Goal: Entertainment & Leisure: Consume media (video, audio)

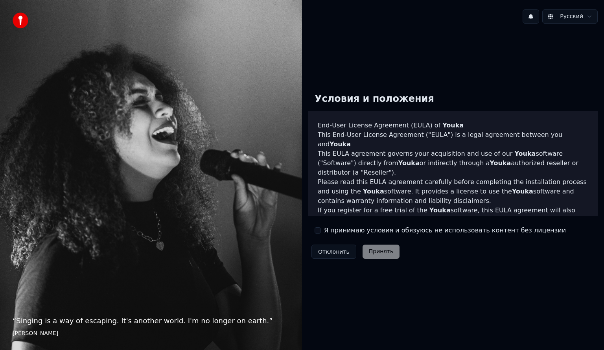
drag, startPoint x: 320, startPoint y: 233, endPoint x: 347, endPoint y: 247, distance: 30.8
click at [320, 232] on button "Я принимаю условия и обязуюсь не использовать контент без лицензии" at bounding box center [318, 230] width 6 height 6
click at [373, 257] on button "Принять" at bounding box center [381, 252] width 37 height 14
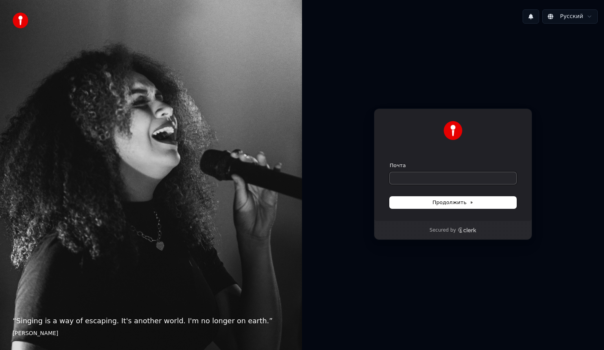
click at [422, 179] on input "Почта" at bounding box center [453, 178] width 127 height 12
click at [488, 209] on div "**********" at bounding box center [453, 165] width 158 height 113
click at [424, 197] on button "Продолжить" at bounding box center [453, 203] width 127 height 12
type input "**********"
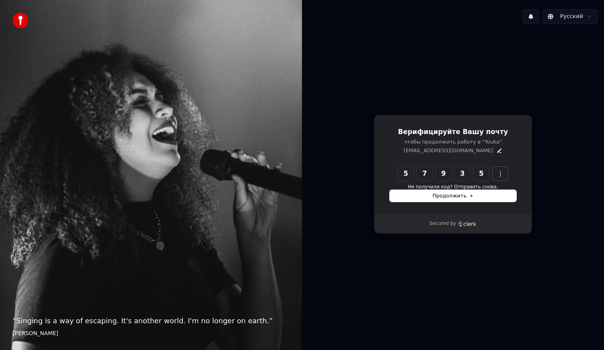
type input "******"
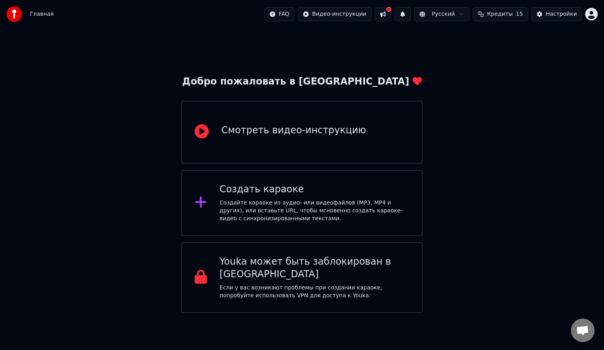
click at [342, 219] on div "Создайте караоке из аудио- или видеофайлов (MP3, MP4 и других), или вставьте UR…" at bounding box center [315, 211] width 190 height 24
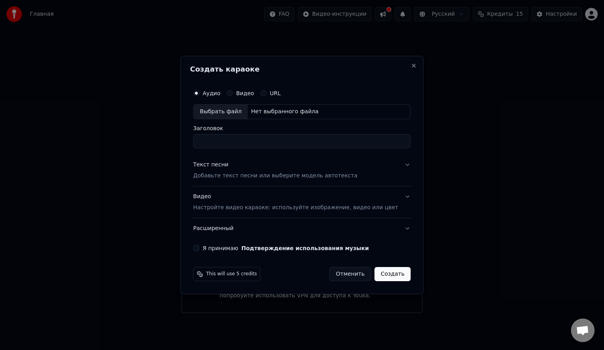
click at [279, 178] on p "Добавьте текст песни или выберите модель автотекста" at bounding box center [275, 176] width 164 height 8
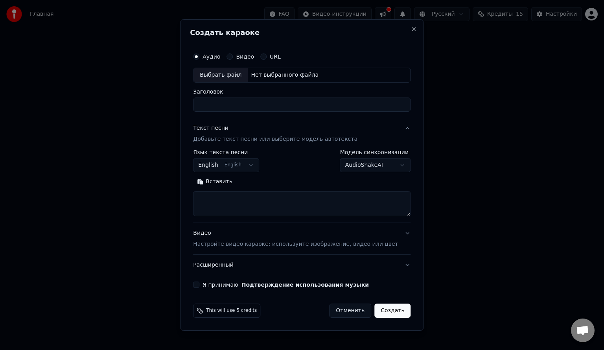
click at [249, 167] on body "Главная FAQ Видео-инструкции Русский Кредиты 15 Настройки Добро пожаловать в Yo…" at bounding box center [302, 156] width 604 height 313
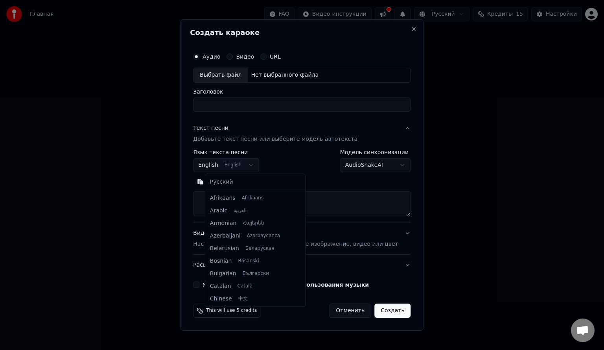
scroll to position [63, 0]
select select "**"
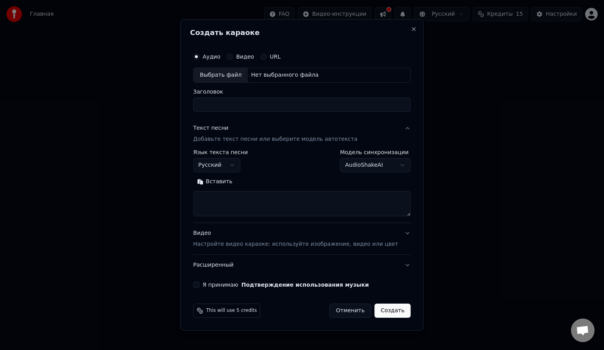
click at [362, 167] on body "Главная FAQ Видео-инструкции Русский Кредиты 15 Настройки Добро пожаловать в Yo…" at bounding box center [302, 156] width 604 height 313
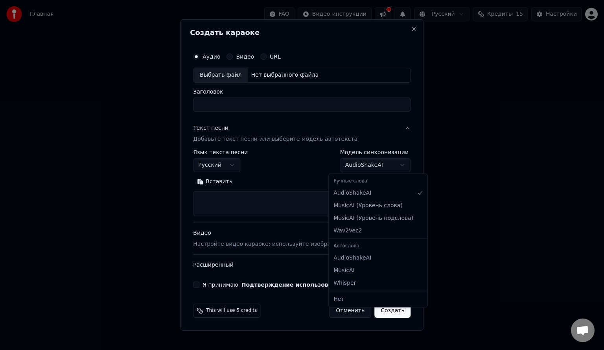
click at [362, 167] on body "Главная FAQ Видео-инструкции Русский Кредиты 15 Настройки Добро пожаловать в Yo…" at bounding box center [302, 156] width 604 height 313
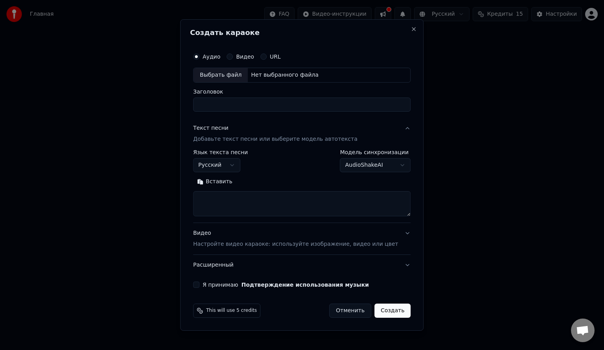
click at [318, 246] on p "Настройте видео караоке: используйте изображение, видео или цвет" at bounding box center [295, 244] width 205 height 8
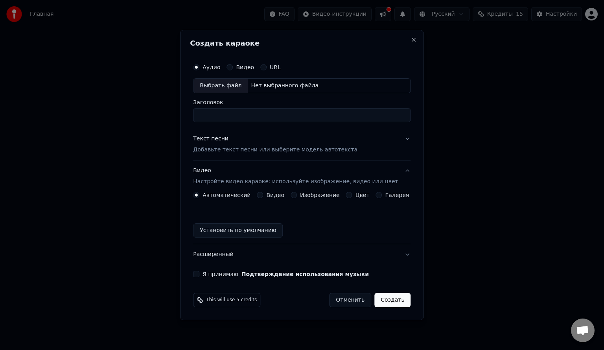
click at [378, 199] on div "Автоматический Видео Изображение Цвет Галерея Установить по умолчанию" at bounding box center [302, 215] width 218 height 46
click at [379, 195] on div "Галерея" at bounding box center [392, 195] width 33 height 6
click at [376, 196] on button "Галерея" at bounding box center [379, 195] width 6 height 6
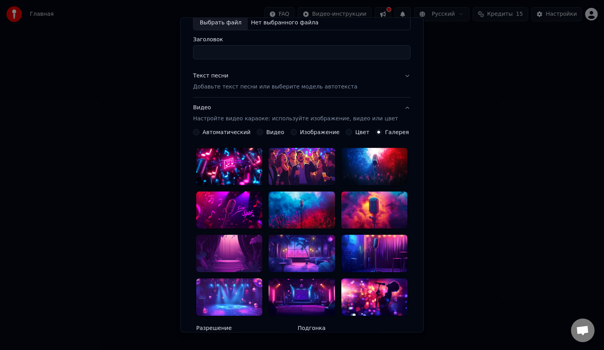
scroll to position [168, 0]
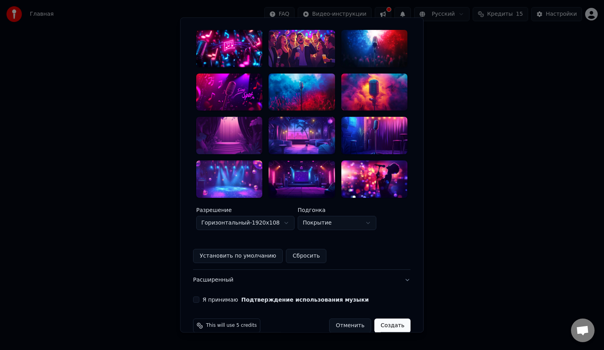
click at [200, 297] on button "Я принимаю Подтверждение использования музыки" at bounding box center [196, 300] width 6 height 6
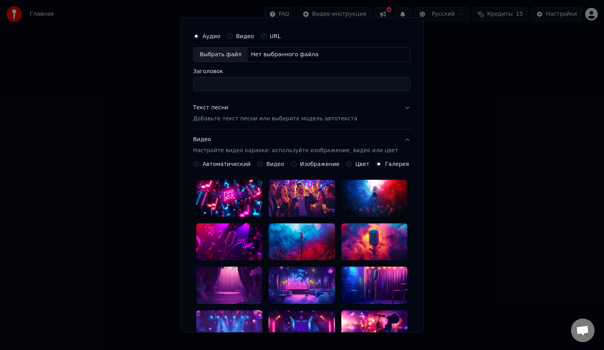
scroll to position [0, 0]
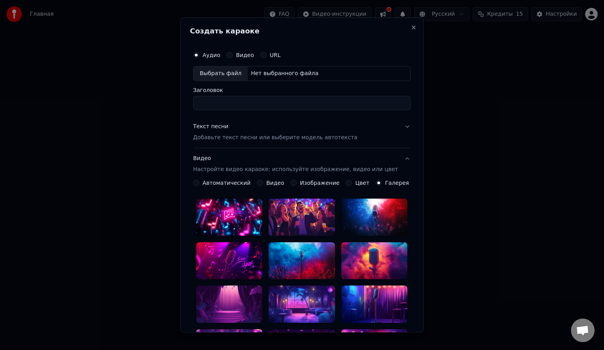
click at [233, 55] on button "Видео" at bounding box center [230, 55] width 6 height 6
click at [236, 72] on div "Выбрать файл" at bounding box center [221, 74] width 54 height 14
click at [200, 55] on button "Аудио" at bounding box center [196, 55] width 6 height 6
click at [274, 74] on div "Нет выбранного файла" at bounding box center [285, 74] width 74 height 8
type input "**********"
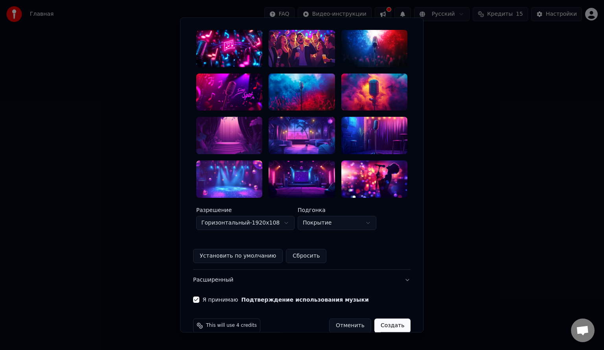
click at [366, 270] on button "Расширенный" at bounding box center [302, 280] width 218 height 20
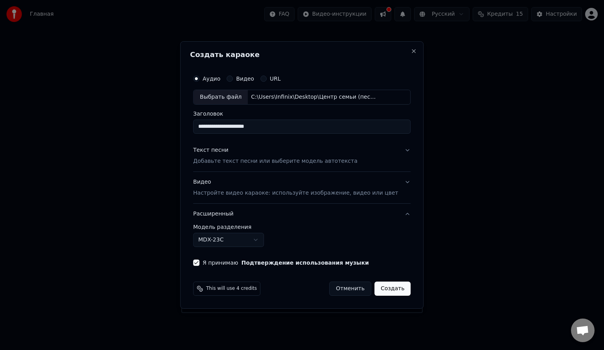
click at [272, 192] on p "Настройте видео караоке: используйте изображение, видео или цвет" at bounding box center [295, 193] width 205 height 8
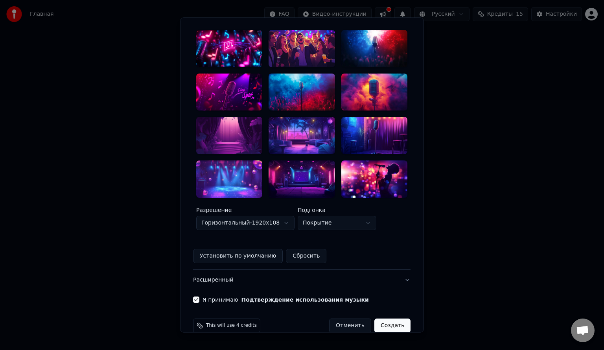
scroll to position [129, 0]
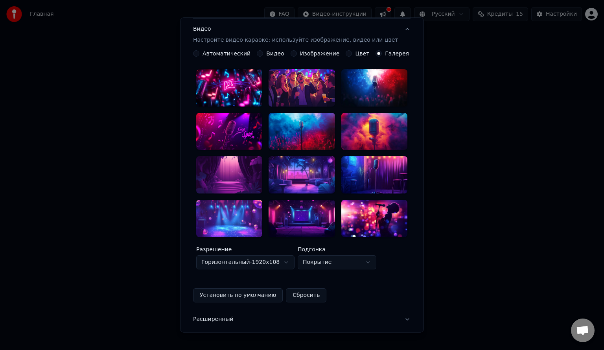
click at [320, 212] on div at bounding box center [302, 218] width 66 height 37
click at [318, 208] on div at bounding box center [302, 218] width 66 height 37
click at [323, 207] on icon at bounding box center [326, 210] width 6 height 6
click at [317, 204] on div at bounding box center [302, 218] width 66 height 37
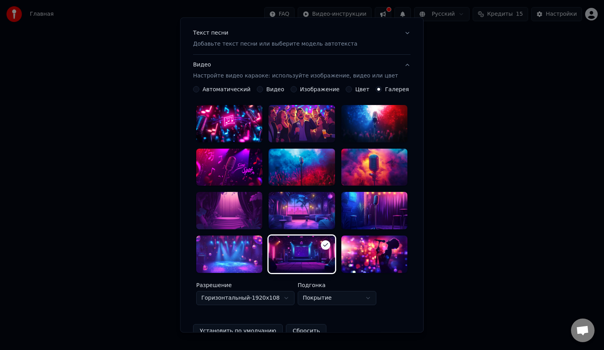
scroll to position [90, 0]
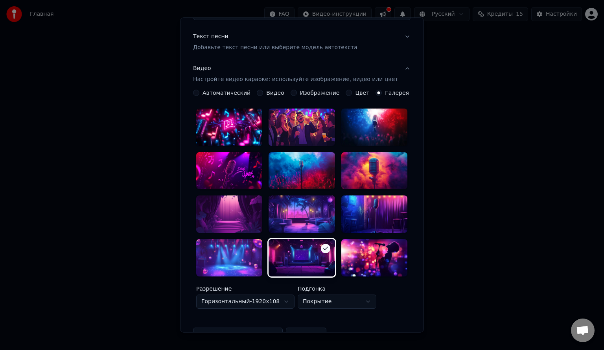
click at [324, 248] on icon at bounding box center [326, 249] width 4 height 3
click at [285, 240] on div at bounding box center [302, 258] width 66 height 37
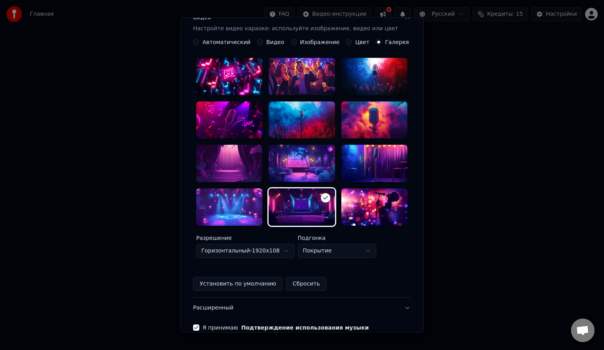
scroll to position [168, 0]
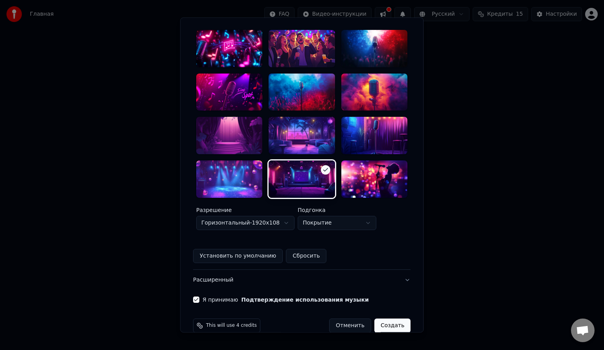
click at [349, 212] on body "**********" at bounding box center [302, 156] width 604 height 313
click at [280, 209] on body "**********" at bounding box center [302, 156] width 604 height 313
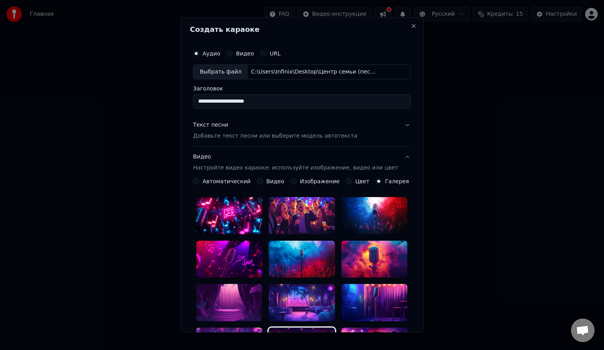
scroll to position [0, 0]
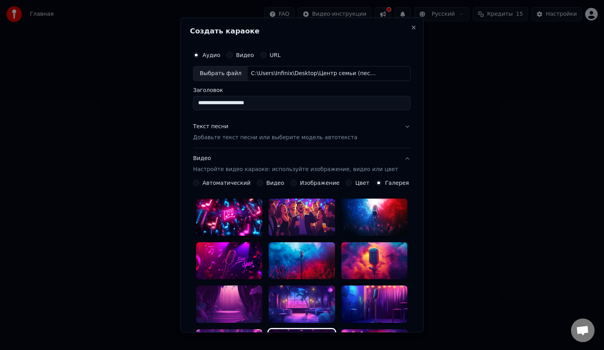
click at [263, 170] on p "Настройте видео караоке: используйте изображение, видео или цвет" at bounding box center [295, 169] width 205 height 8
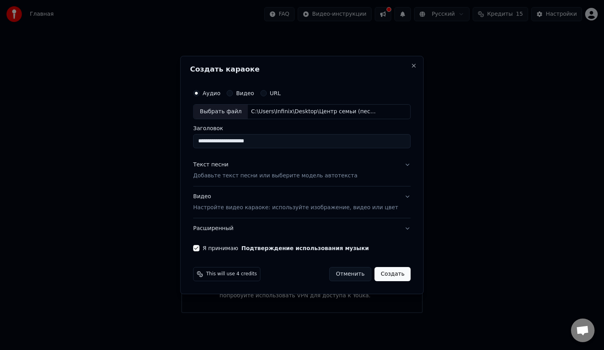
click at [362, 209] on p "Настройте видео караоке: используйте изображение, видео или цвет" at bounding box center [295, 208] width 205 height 8
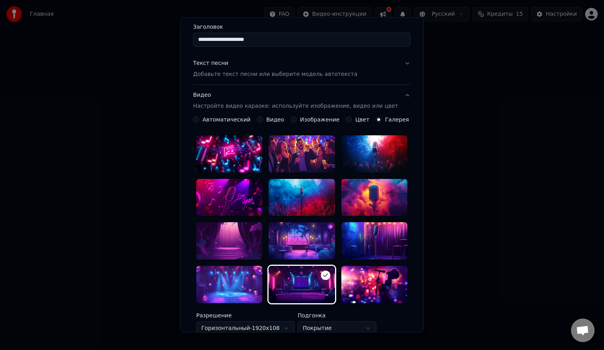
scroll to position [50, 0]
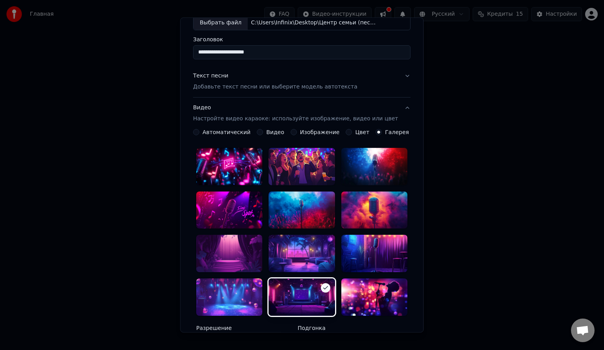
click at [402, 226] on div "**********" at bounding box center [302, 209] width 224 height 431
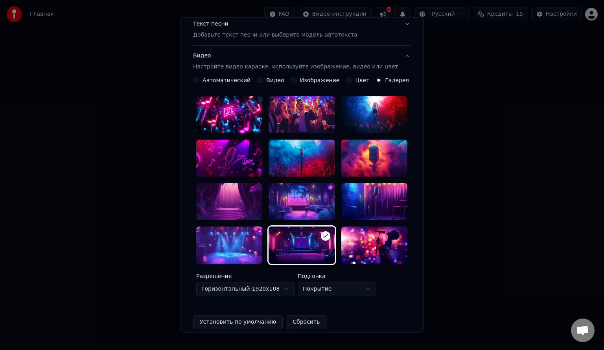
scroll to position [168, 0]
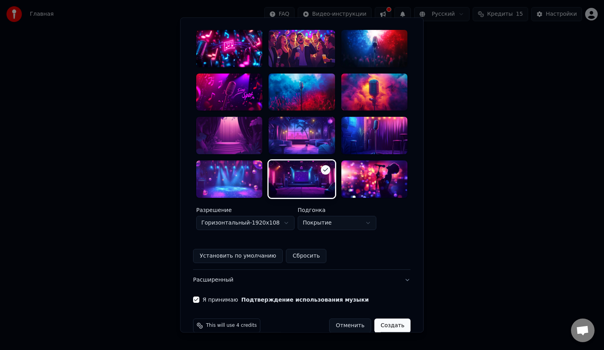
click at [321, 166] on div at bounding box center [325, 170] width 9 height 9
click at [289, 162] on div at bounding box center [302, 179] width 66 height 37
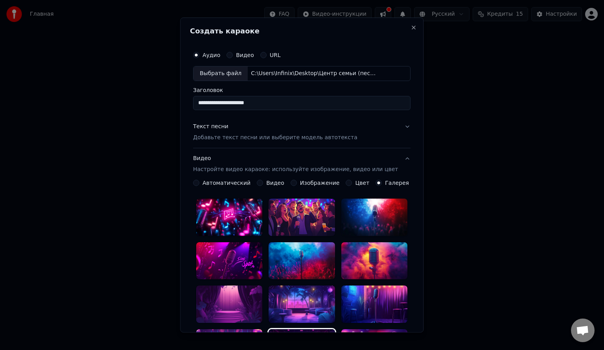
scroll to position [0, 0]
click at [411, 28] on button "Close" at bounding box center [414, 27] width 6 height 6
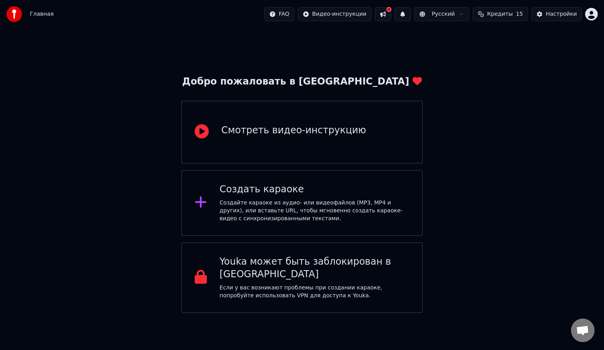
click at [353, 16] on html "Главная FAQ Видео-инструкции Русский Кредиты 15 Настройки Добро пожаловать в Yo…" at bounding box center [302, 156] width 604 height 313
click at [315, 313] on html "Главная FAQ Видео-инструкции Русский Кредиты 15 Настройки Добро пожаловать в Yo…" at bounding box center [302, 156] width 604 height 313
click at [241, 135] on div "Смотреть видео-инструкцию" at bounding box center [294, 130] width 145 height 13
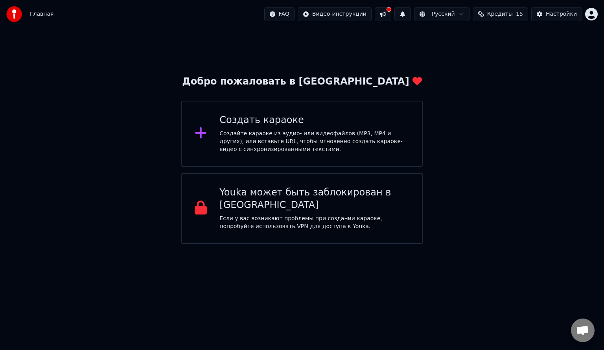
click at [256, 140] on div "Создайте караоке из аудио- или видеофайлов (MP3, MP4 и других), или вставьте UR…" at bounding box center [315, 142] width 190 height 24
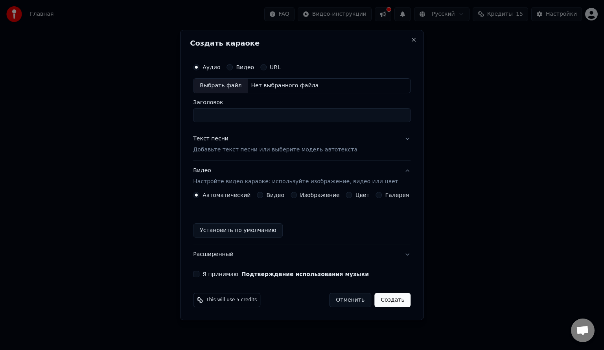
click at [264, 85] on div "Нет выбранного файла" at bounding box center [285, 86] width 74 height 8
type input "**********"
click at [238, 150] on p "Добавьте текст песни или выберите модель автотекста" at bounding box center [275, 150] width 164 height 8
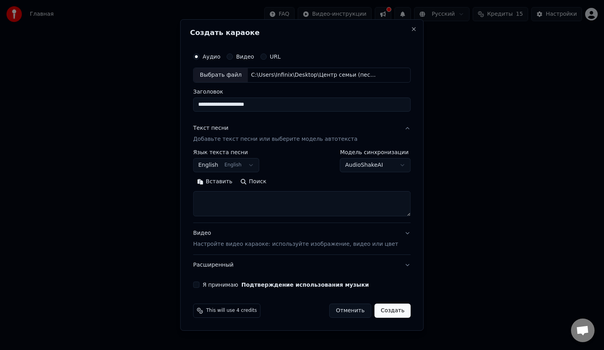
click at [237, 165] on body "**********" at bounding box center [302, 122] width 604 height 244
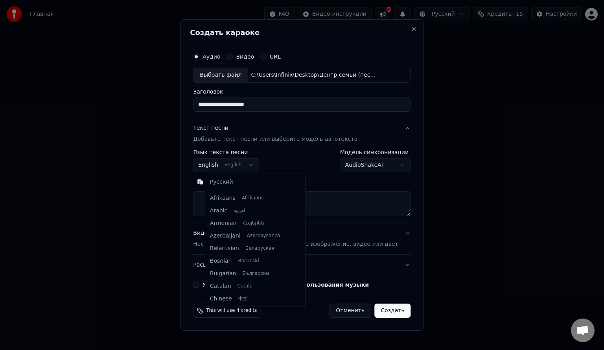
scroll to position [63, 0]
select select "**"
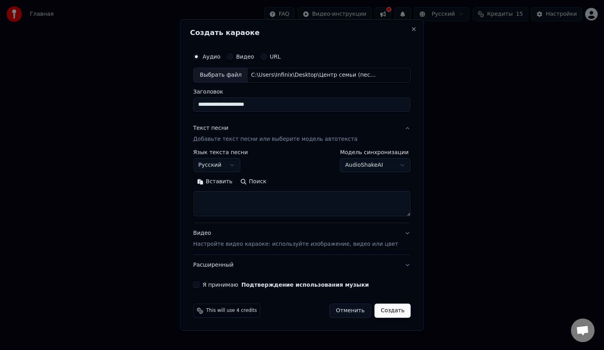
click at [344, 168] on body "**********" at bounding box center [302, 122] width 604 height 244
click at [249, 139] on p "Добавьте текст песни или выберите модель автотекста" at bounding box center [275, 139] width 164 height 8
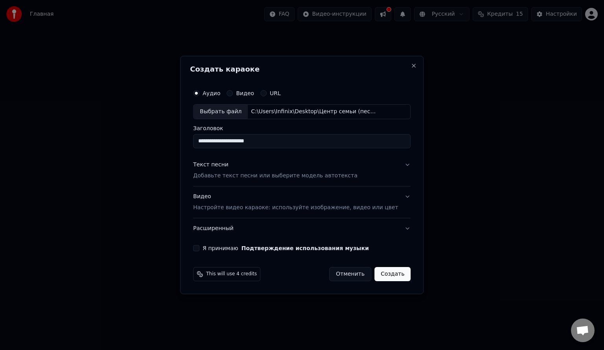
click at [229, 205] on p "Настройте видео караоке: используйте изображение, видео или цвет" at bounding box center [295, 208] width 205 height 8
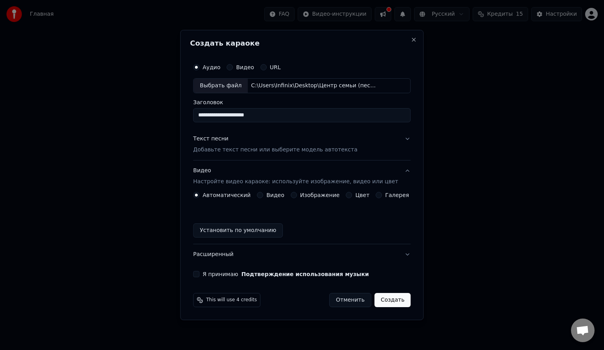
click at [297, 195] on button "Изображение" at bounding box center [294, 195] width 6 height 6
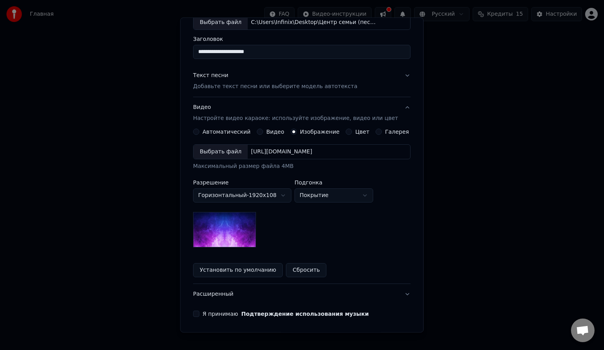
scroll to position [78, 0]
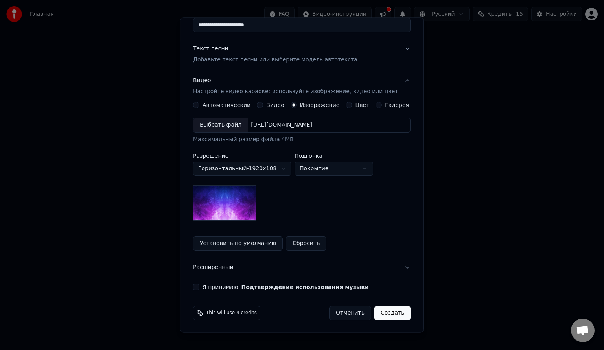
click at [347, 103] on button "Цвет" at bounding box center [349, 105] width 6 height 6
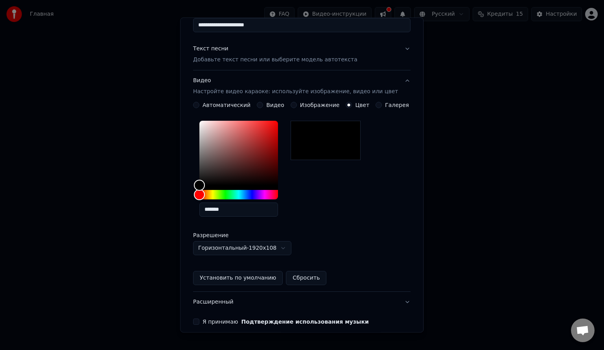
click at [376, 103] on button "Галерея" at bounding box center [379, 105] width 6 height 6
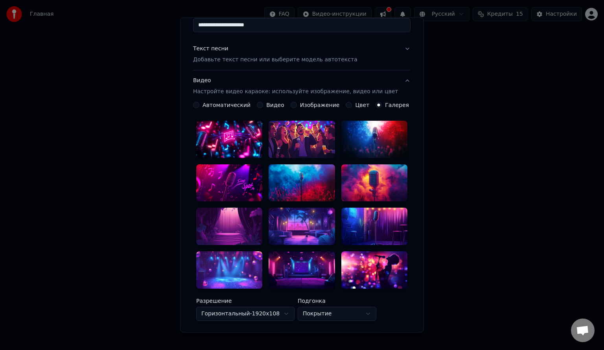
click at [200, 104] on button "Автоматический" at bounding box center [196, 105] width 6 height 6
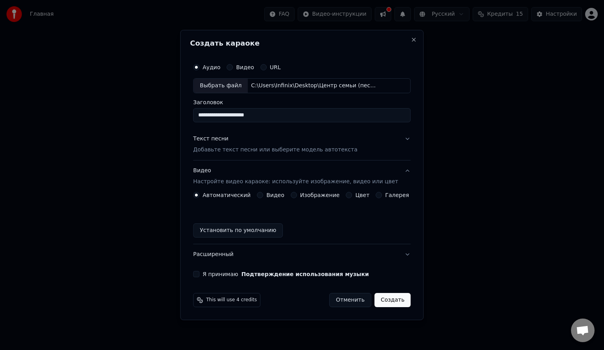
click at [263, 196] on button "Видео" at bounding box center [260, 195] width 6 height 6
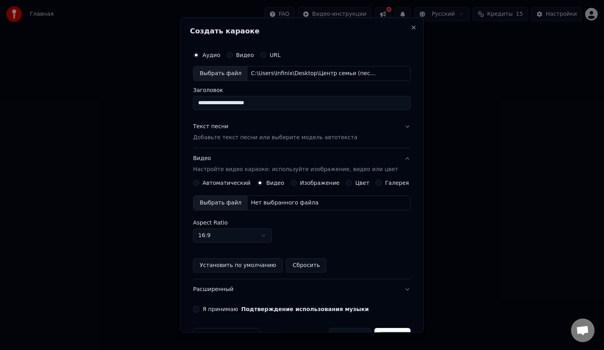
click at [346, 183] on button "Цвет" at bounding box center [349, 182] width 6 height 6
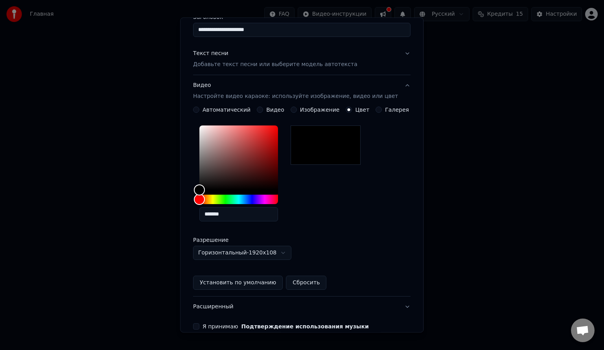
scroll to position [112, 0]
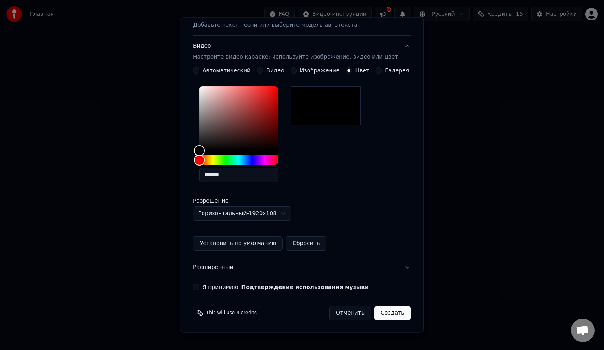
click at [204, 292] on div "**********" at bounding box center [302, 113] width 224 height 362
click at [199, 286] on button "Я принимаю Подтверждение использования музыки" at bounding box center [196, 287] width 6 height 6
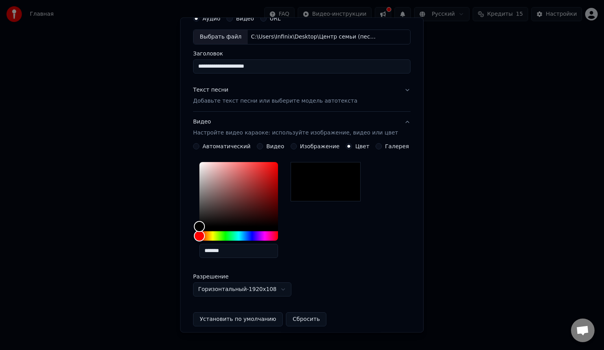
scroll to position [0, 0]
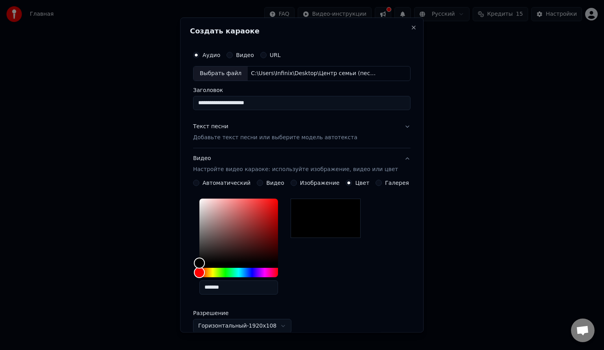
click at [397, 159] on button "Видео Настройте видео караоке: используйте изображение, видео или цвет" at bounding box center [302, 163] width 218 height 31
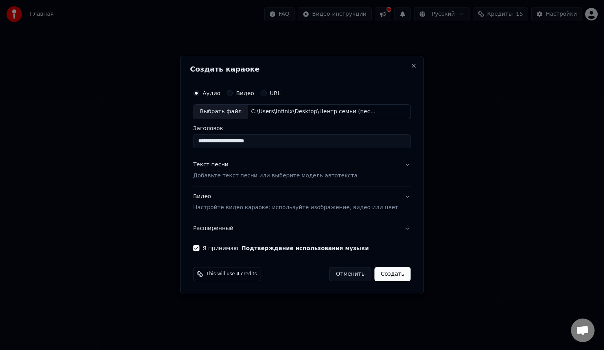
click at [246, 176] on p "Добавьте текст песни или выберите модель автотекста" at bounding box center [275, 176] width 164 height 8
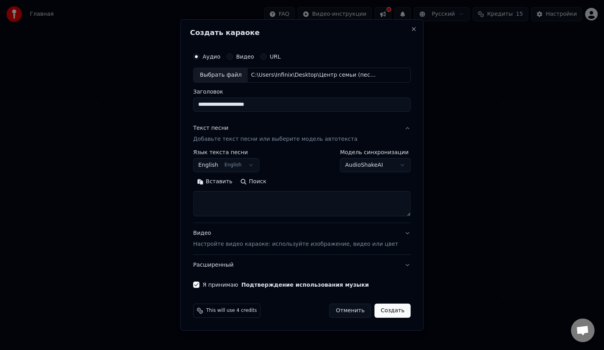
click at [255, 167] on body "**********" at bounding box center [302, 122] width 604 height 244
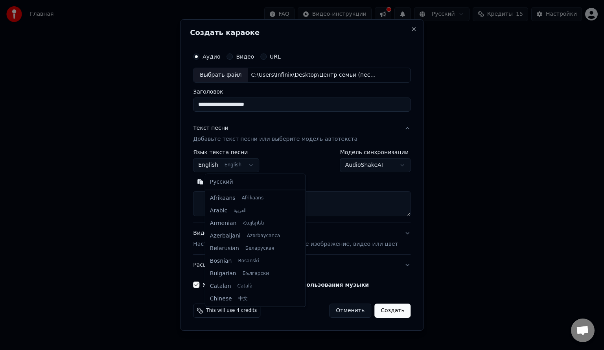
scroll to position [63, 0]
select select "**"
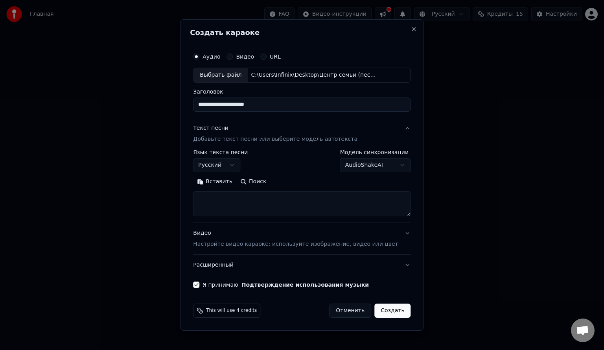
click at [281, 140] on p "Добавьте текст песни или выберите модель автотекста" at bounding box center [275, 139] width 164 height 8
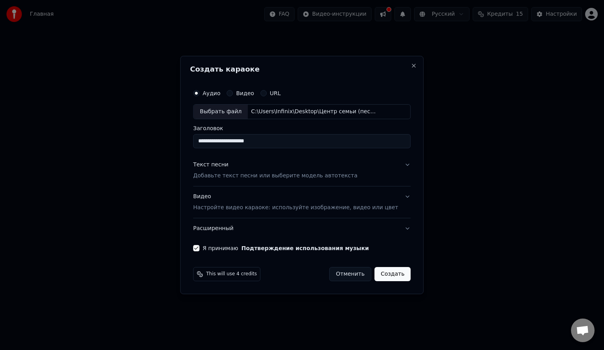
click at [256, 179] on p "Добавьте текст песни или выберите модель автотекста" at bounding box center [275, 176] width 164 height 8
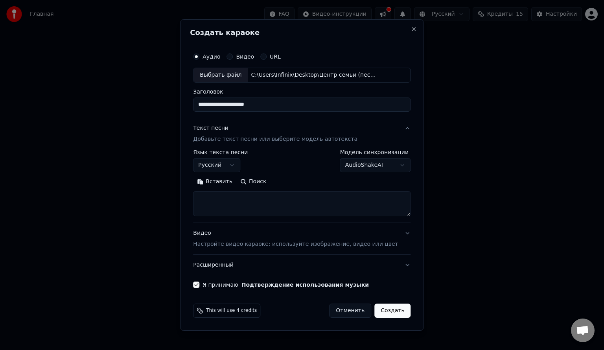
click at [269, 142] on p "Добавьте текст песни или выберите модель автотекста" at bounding box center [275, 139] width 164 height 8
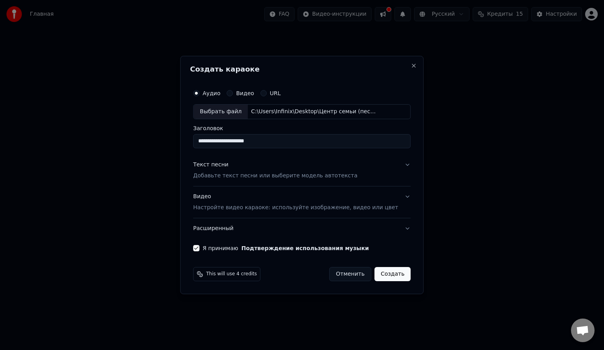
click at [384, 272] on button "Создать" at bounding box center [393, 274] width 36 height 14
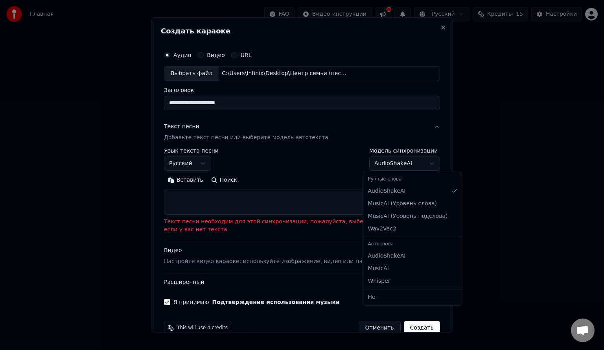
click at [417, 162] on body "**********" at bounding box center [302, 122] width 604 height 244
select select "**********"
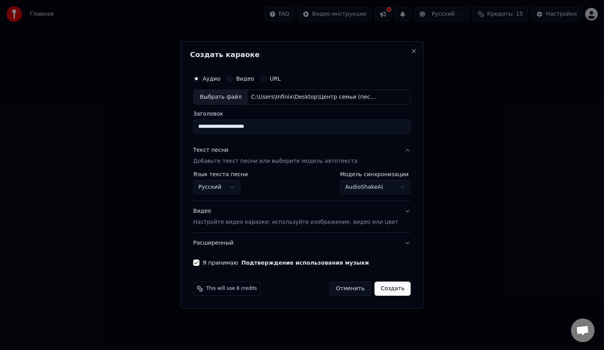
click at [382, 288] on button "Создать" at bounding box center [393, 289] width 36 height 14
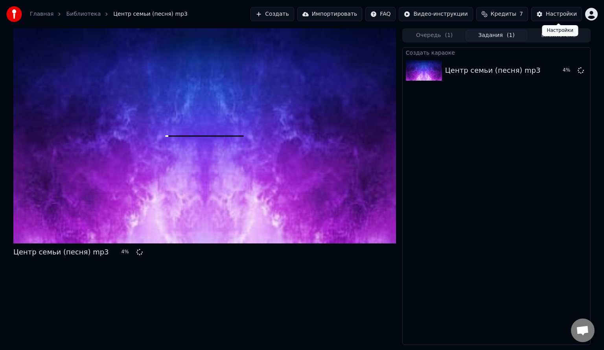
click at [551, 17] on div "Настройки" at bounding box center [561, 14] width 31 height 8
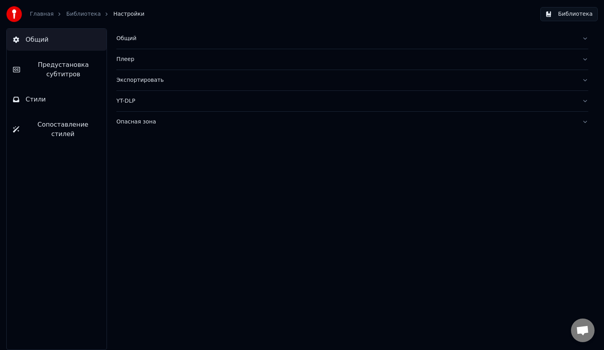
click at [181, 55] on div "Плеер" at bounding box center [346, 59] width 460 height 8
click at [173, 39] on div "Общий" at bounding box center [346, 39] width 460 height 8
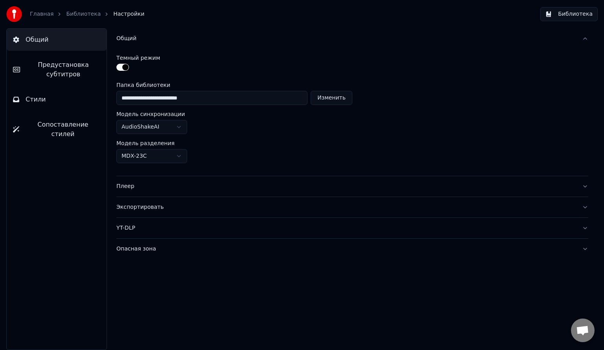
click at [173, 39] on div "Общий" at bounding box center [346, 39] width 460 height 8
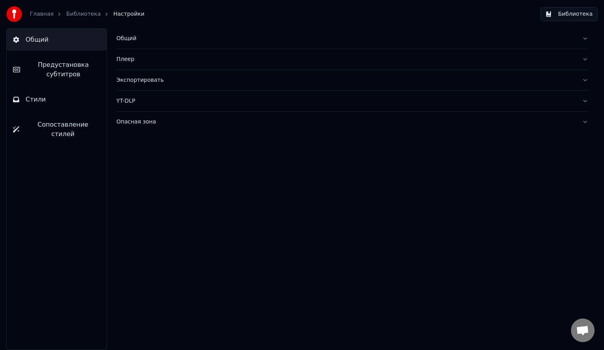
click at [68, 77] on span "Предустановка субтитров" at bounding box center [63, 69] width 74 height 19
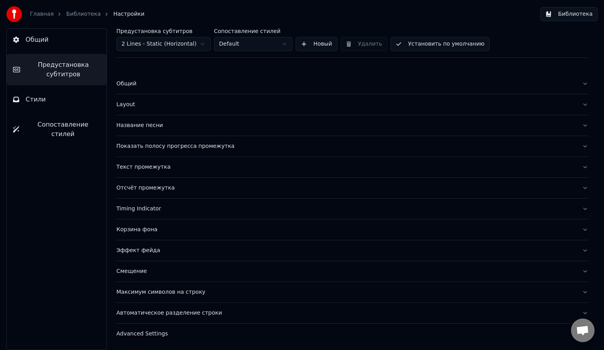
click at [88, 104] on button "Стили" at bounding box center [57, 100] width 100 height 22
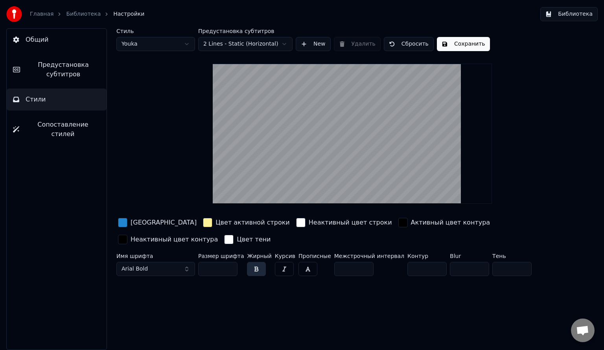
click at [78, 15] on link "Библиотека" at bounding box center [83, 14] width 35 height 8
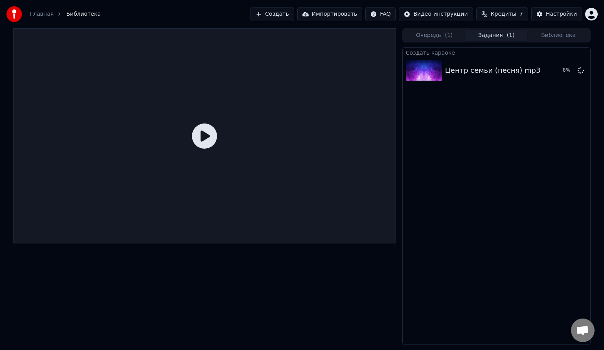
click at [207, 131] on icon at bounding box center [204, 136] width 25 height 25
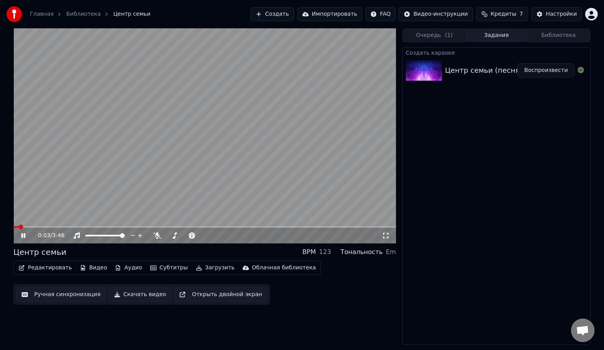
click at [18, 227] on span at bounding box center [15, 227] width 5 height 2
click at [44, 227] on span at bounding box center [45, 227] width 5 height 5
click at [55, 226] on span at bounding box center [57, 227] width 5 height 5
click at [70, 226] on span at bounding box center [67, 227] width 5 height 5
click at [58, 226] on span at bounding box center [36, 227] width 46 height 2
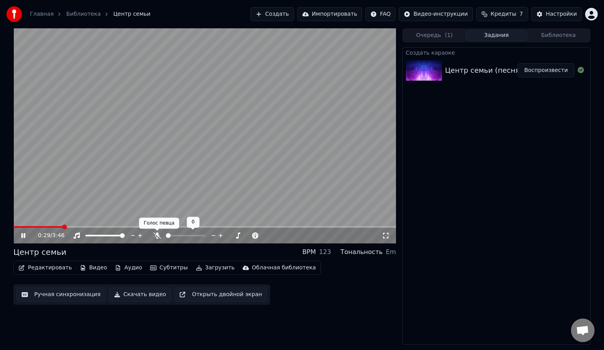
click at [156, 238] on icon at bounding box center [157, 236] width 8 height 6
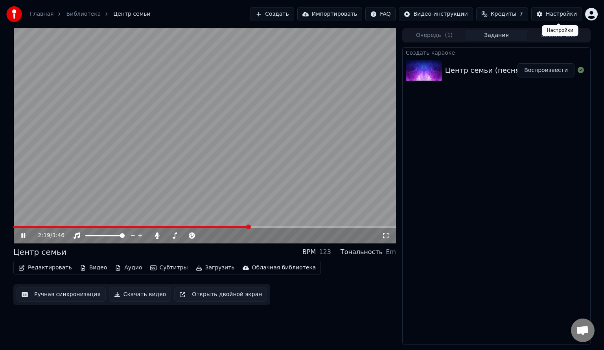
click at [547, 12] on button "Настройки" at bounding box center [557, 14] width 51 height 14
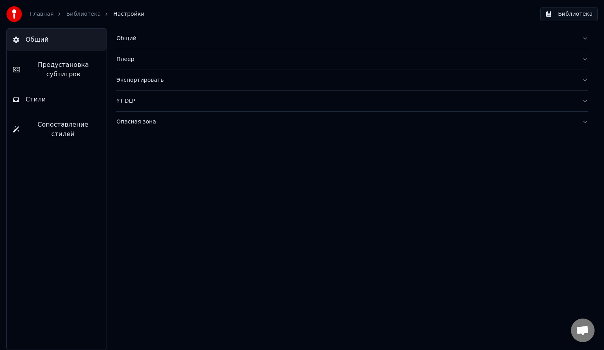
click at [79, 71] on span "Предустановка субтитров" at bounding box center [63, 69] width 74 height 19
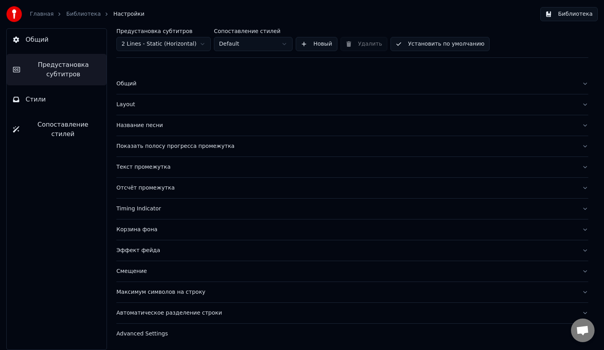
click at [165, 167] on div "Текст промежутка" at bounding box center [346, 167] width 460 height 8
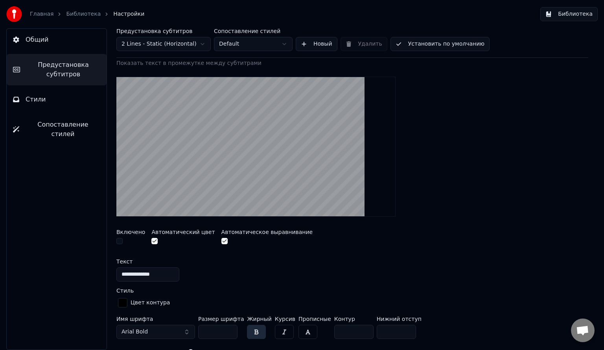
scroll to position [39, 0]
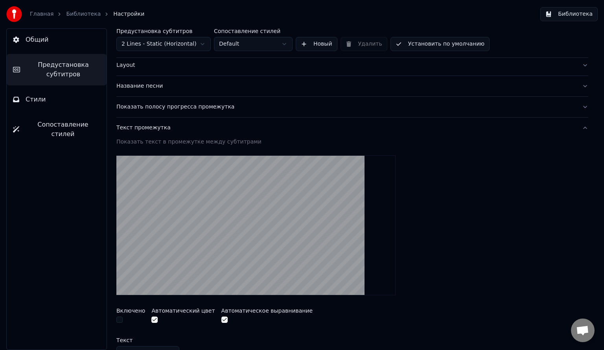
click at [148, 124] on div "Текст промежутка" at bounding box center [346, 128] width 460 height 8
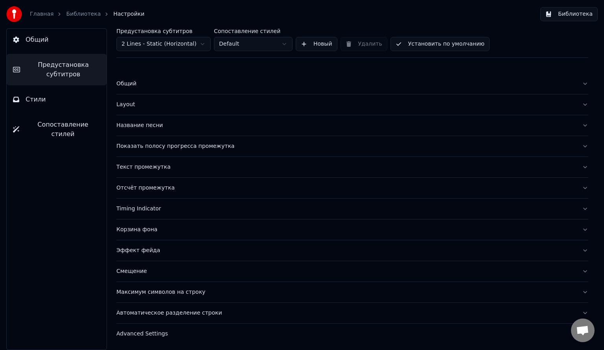
click at [148, 228] on div "Корзина фона" at bounding box center [346, 230] width 460 height 8
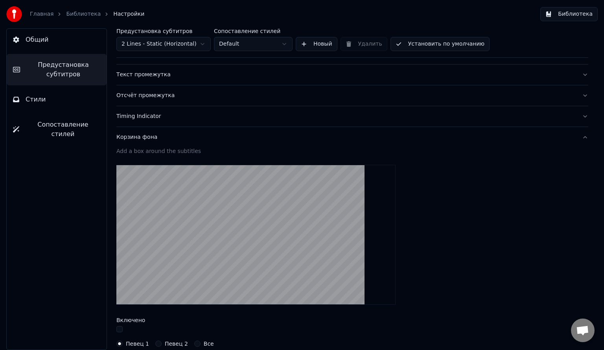
scroll to position [79, 0]
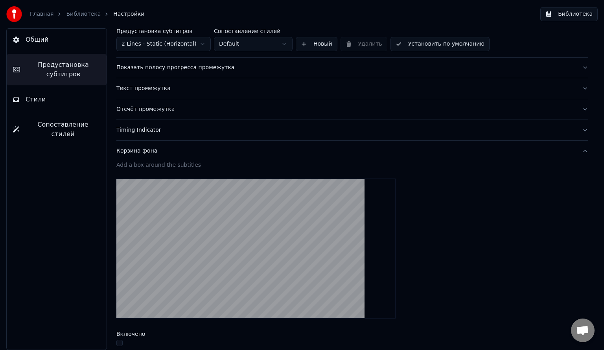
click at [141, 150] on div "Корзина фона" at bounding box center [346, 151] width 460 height 8
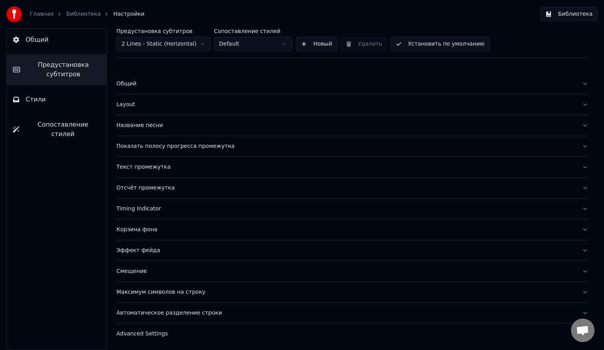
click at [62, 99] on button "Стили" at bounding box center [57, 100] width 100 height 22
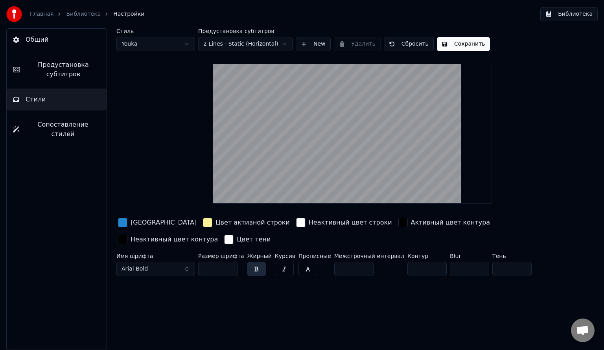
click at [151, 38] on html "Главная Библиотека Настройки Библиотека Общий Предустановка субтитров Стили Соп…" at bounding box center [302, 175] width 604 height 350
click at [71, 121] on span "Сопоставление стилей" at bounding box center [63, 129] width 75 height 19
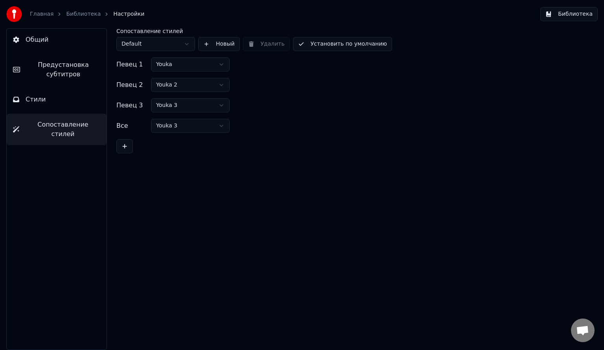
click at [71, 102] on button "Стили" at bounding box center [57, 100] width 100 height 22
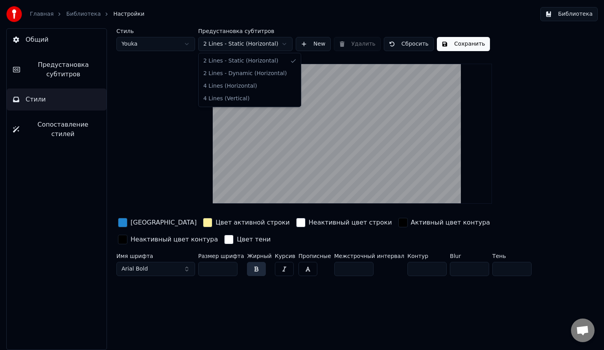
click at [265, 39] on html "Главная Библиотека Настройки Библиотека Общий Предустановка субтитров Стили Соп…" at bounding box center [302, 175] width 604 height 350
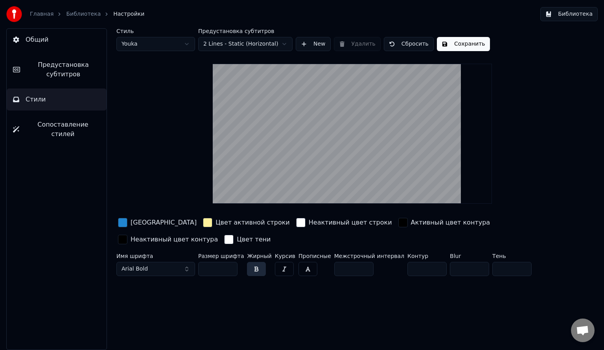
click at [73, 68] on span "Предустановка субтитров" at bounding box center [63, 69] width 74 height 19
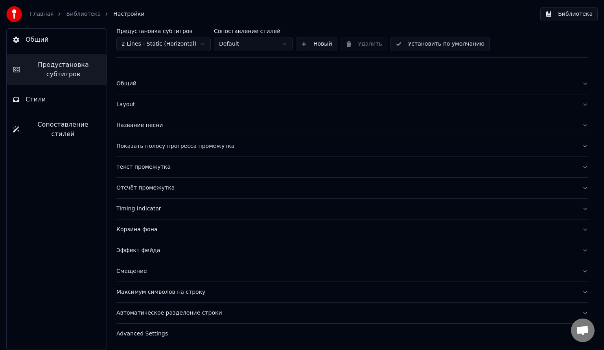
click at [179, 109] on button "Layout" at bounding box center [352, 104] width 472 height 20
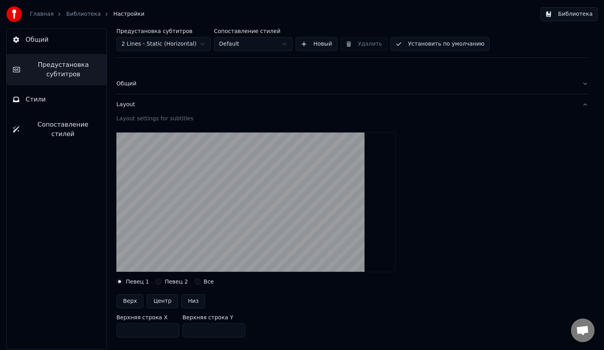
click at [179, 109] on button "Layout" at bounding box center [352, 104] width 472 height 20
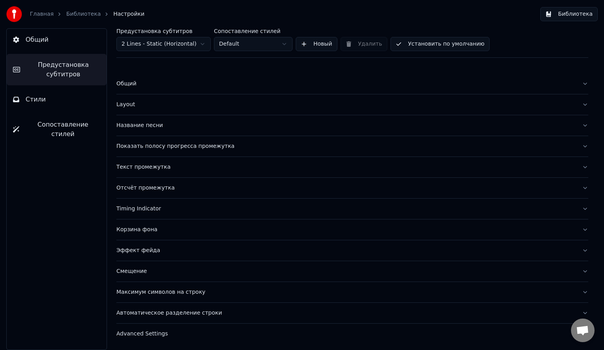
click at [172, 90] on button "Общий" at bounding box center [352, 84] width 472 height 20
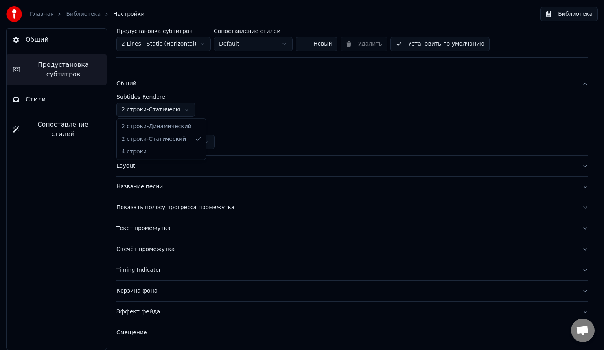
click at [173, 107] on html "Главная Библиотека Настройки Библиотека Общий Предустановка субтитров Стили Соп…" at bounding box center [302, 175] width 604 height 350
click at [164, 168] on div "Layout" at bounding box center [346, 166] width 460 height 8
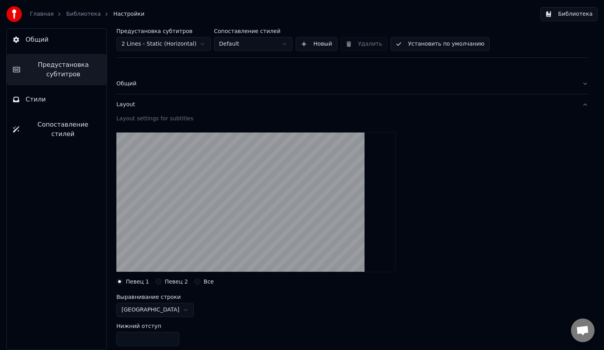
click at [193, 110] on button "Layout" at bounding box center [352, 104] width 472 height 20
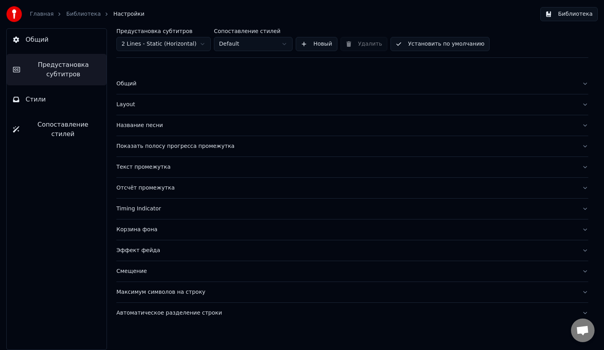
click at [126, 77] on button "Общий" at bounding box center [352, 84] width 472 height 20
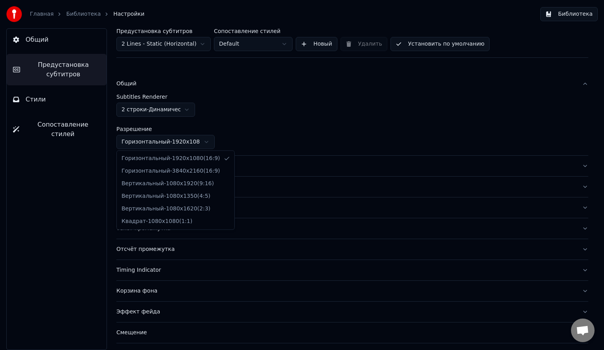
click at [144, 144] on html "Главная Библиотека Настройки Библиотека Общий Предустановка субтитров Стили Соп…" at bounding box center [302, 175] width 604 height 350
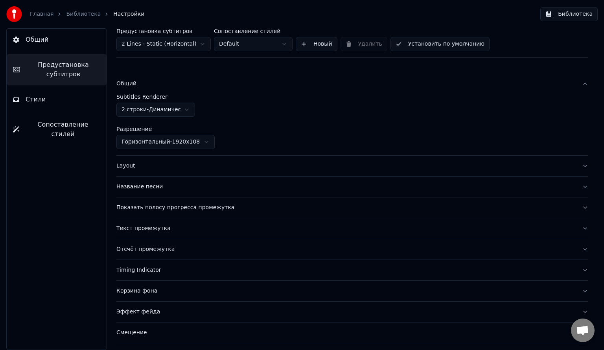
click at [144, 144] on html "Главная Библиотека Настройки Библиотека Общий Предустановка субтитров Стили Соп…" at bounding box center [302, 175] width 604 height 350
click at [152, 113] on html "Главная Библиотека Настройки Библиотека Общий Предустановка субтитров Стили Соп…" at bounding box center [302, 175] width 604 height 350
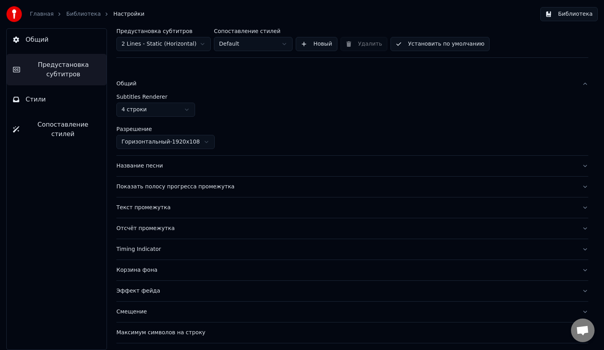
click at [161, 164] on div "Название песни" at bounding box center [346, 166] width 460 height 8
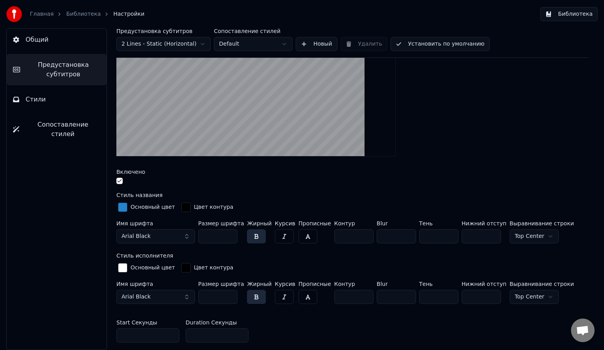
scroll to position [39, 0]
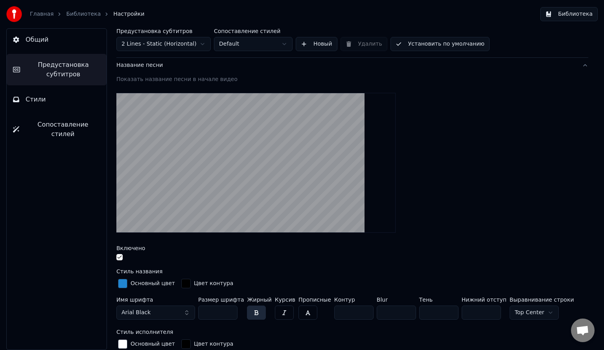
click at [249, 151] on video at bounding box center [255, 163] width 279 height 140
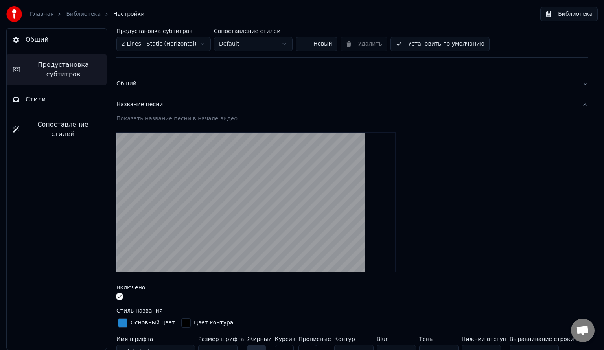
click at [136, 104] on div "Название песни" at bounding box center [346, 105] width 460 height 8
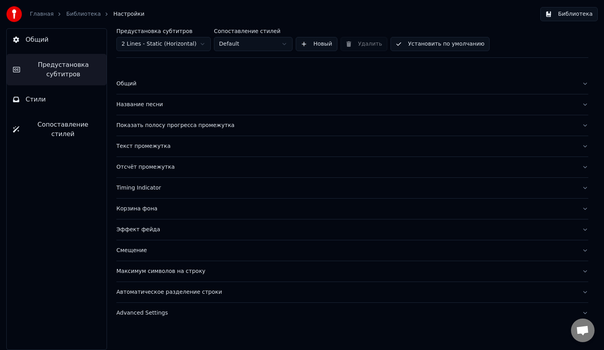
click at [129, 85] on div "Общий" at bounding box center [346, 84] width 460 height 8
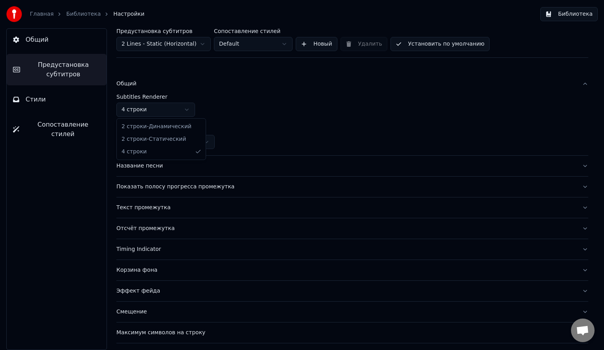
click at [139, 111] on html "Главная Библиотека Настройки Библиотека Общий Предустановка субтитров Стили Соп…" at bounding box center [302, 175] width 604 height 350
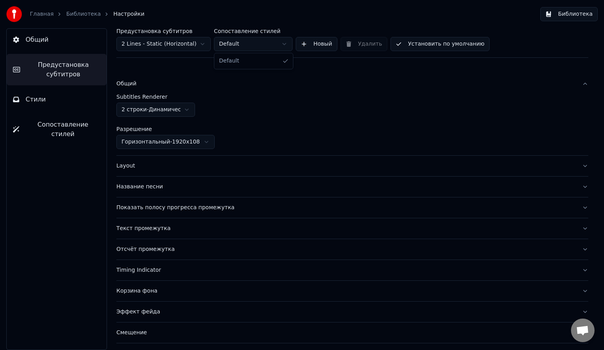
click at [277, 42] on html "Главная Библиотека Настройки Библиотека Общий Предустановка субтитров Стили Соп…" at bounding box center [302, 175] width 604 height 350
click at [198, 40] on html "Главная Библиотека Настройки Библиотека Общий Предустановка субтитров Стили Соп…" at bounding box center [302, 175] width 604 height 350
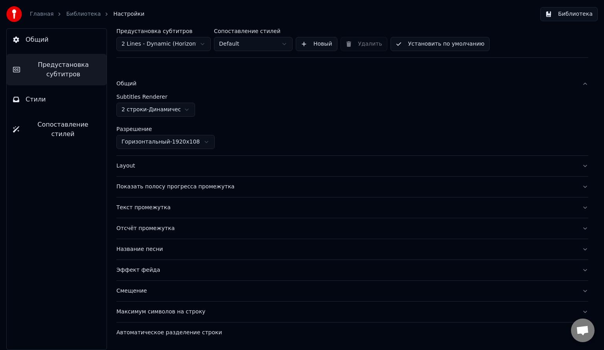
click at [70, 13] on link "Библиотека" at bounding box center [83, 14] width 35 height 8
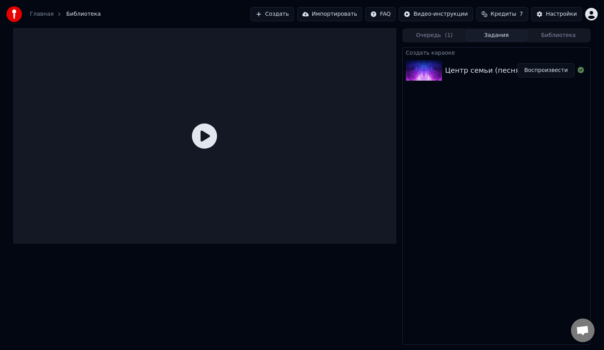
click at [223, 137] on div at bounding box center [204, 135] width 383 height 215
click at [200, 137] on icon at bounding box center [204, 136] width 25 height 25
click at [208, 133] on icon at bounding box center [204, 136] width 25 height 25
click at [552, 72] on button "Воспроизвести" at bounding box center [546, 70] width 57 height 14
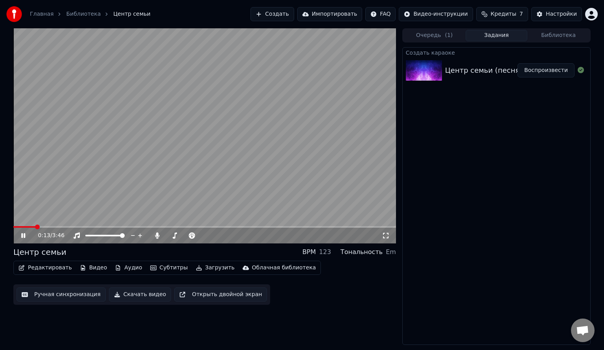
click at [36, 227] on span at bounding box center [204, 227] width 383 height 2
click at [55, 225] on video at bounding box center [204, 135] width 383 height 215
click at [58, 226] on video at bounding box center [204, 135] width 383 height 215
click at [57, 227] on span at bounding box center [204, 227] width 383 height 2
click at [79, 226] on span at bounding box center [204, 227] width 383 height 2
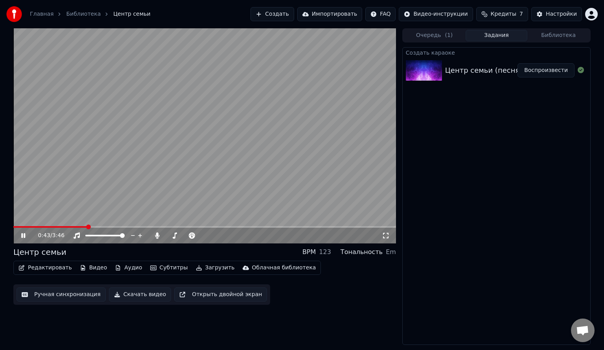
click at [269, 167] on video at bounding box center [204, 135] width 383 height 215
click at [552, 17] on div "Настройки" at bounding box center [561, 14] width 31 height 8
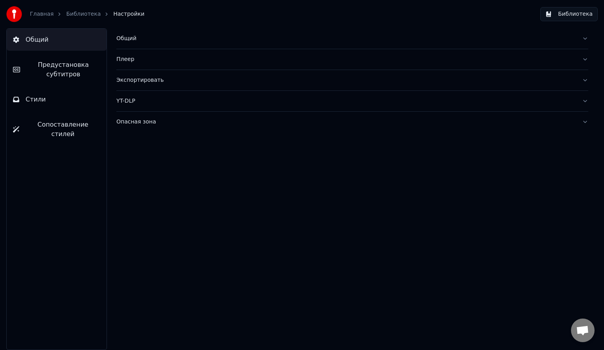
click at [52, 102] on button "Стили" at bounding box center [57, 100] width 100 height 22
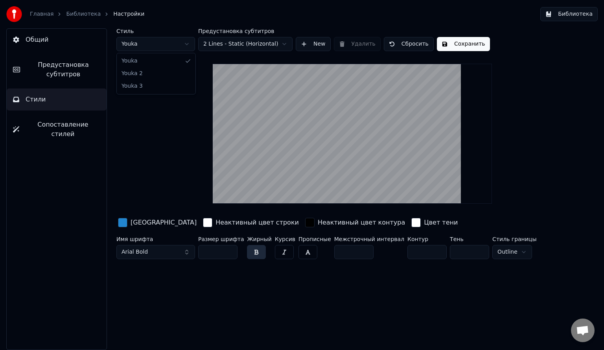
click at [150, 42] on html "Главная Библиотека Настройки Библиотека Общий Предустановка субтитров Стили Соп…" at bounding box center [302, 175] width 604 height 350
click at [153, 45] on html "Главная Библиотека Настройки Библиотека Общий Предустановка субтитров Стили Соп…" at bounding box center [302, 175] width 604 height 350
click at [153, 48] on html "Главная Библиотека Настройки Библиотека Общий Предустановка субтитров Стили Соп…" at bounding box center [302, 175] width 604 height 350
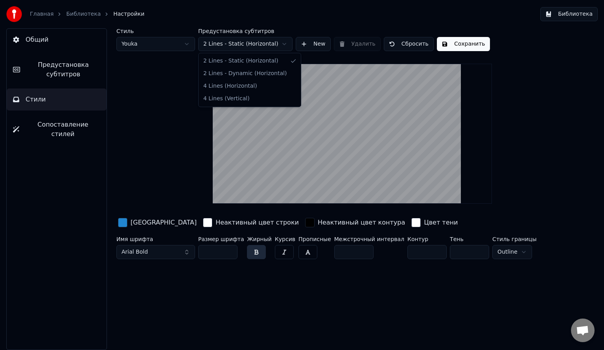
click at [216, 47] on html "Главная Библиотека Настройки Библиотека Общий Предустановка субтитров Стили Соп…" at bounding box center [302, 175] width 604 height 350
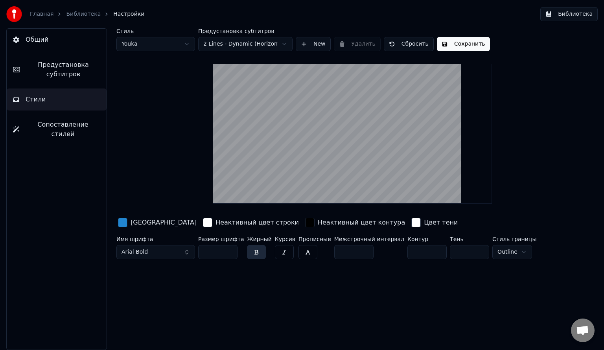
click at [235, 42] on html "Главная Библиотека Настройки Библиотека Общий Предустановка субтитров Стили Соп…" at bounding box center [302, 175] width 604 height 350
click at [252, 47] on html "Главная Библиотека Настройки Библиотека Общий Предустановка субтитров Стили Соп…" at bounding box center [302, 175] width 604 height 350
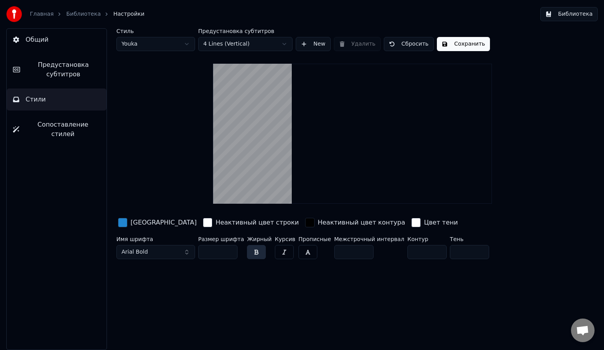
click at [242, 42] on html "Главная Библиотека Настройки Библиотека Общий Предустановка субтитров Стили Соп…" at bounding box center [302, 175] width 604 height 350
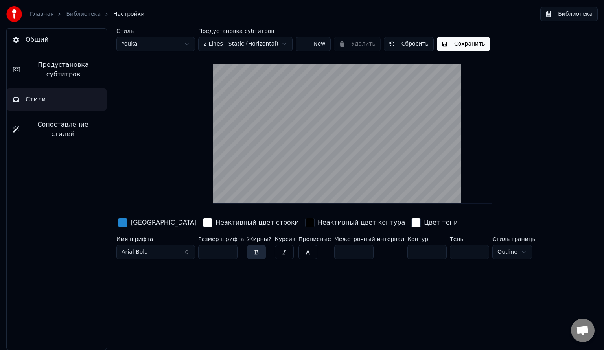
click at [126, 222] on div "button" at bounding box center [122, 222] width 9 height 9
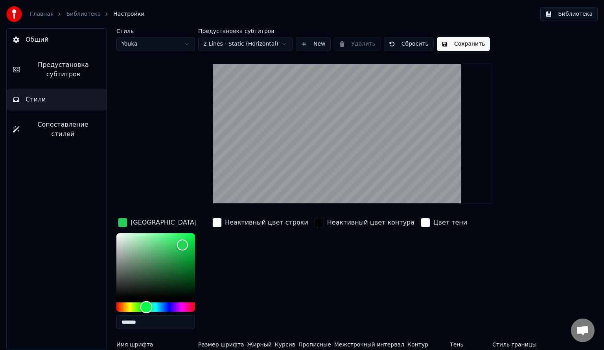
type input "*******"
click at [148, 309] on div "Hue" at bounding box center [155, 307] width 79 height 9
click at [253, 262] on div "Неактивный цвет строки" at bounding box center [260, 275] width 99 height 119
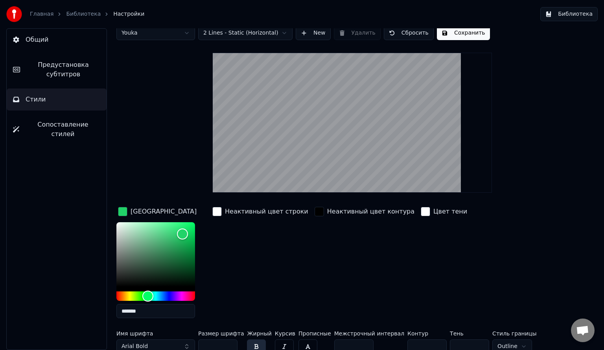
scroll to position [17, 0]
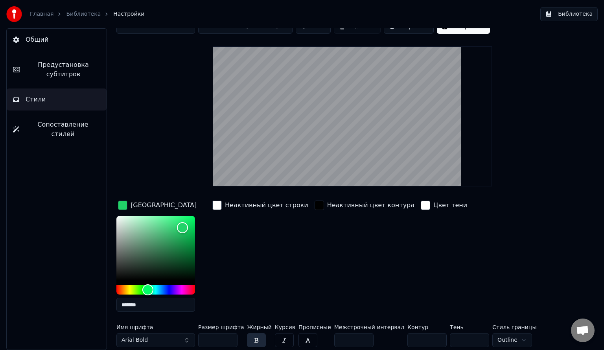
click at [165, 170] on div "Стиль Youka Предустановка субтитров 2 Lines - Static (Horizontal) New Удалить С…" at bounding box center [352, 181] width 472 height 340
click at [175, 341] on button "Arial Bold" at bounding box center [155, 340] width 79 height 14
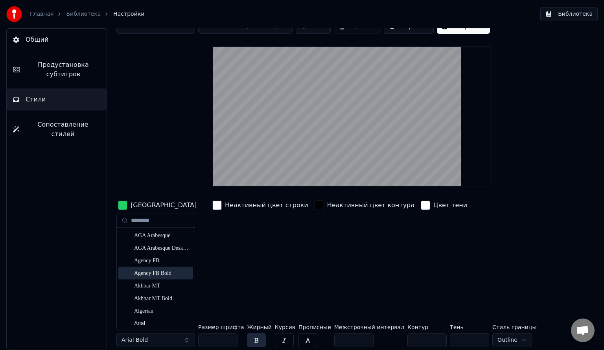
click at [159, 275] on div "Agency FB Bold" at bounding box center [162, 274] width 56 height 8
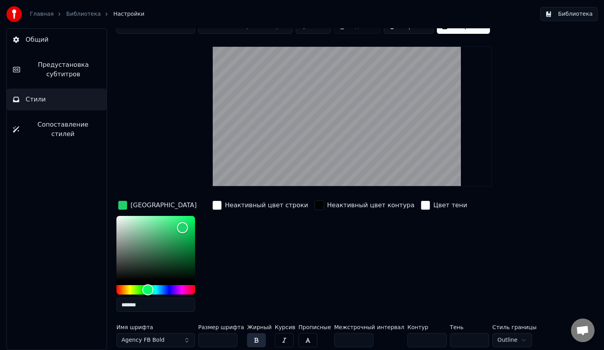
click at [178, 337] on button "Agency FB Bold" at bounding box center [155, 340] width 79 height 14
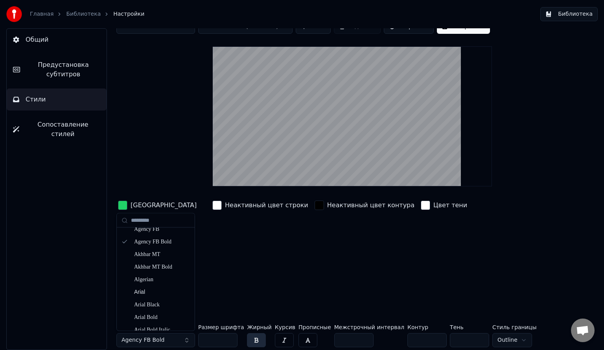
scroll to position [79, 0]
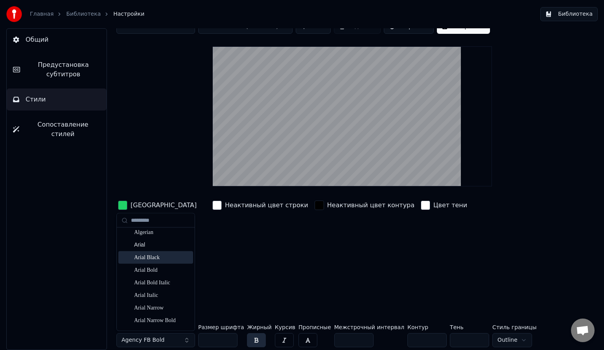
click at [154, 257] on div "Arial Black" at bounding box center [162, 257] width 56 height 8
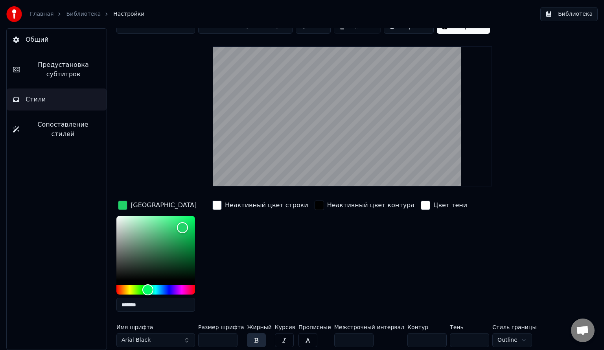
click at [164, 338] on button "Arial Black" at bounding box center [155, 340] width 79 height 14
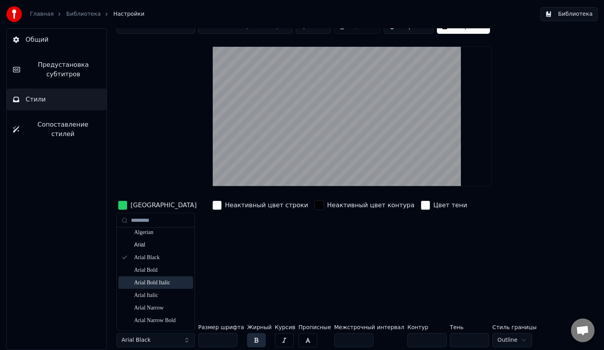
click at [264, 290] on div "Неактивный цвет строки" at bounding box center [260, 258] width 99 height 119
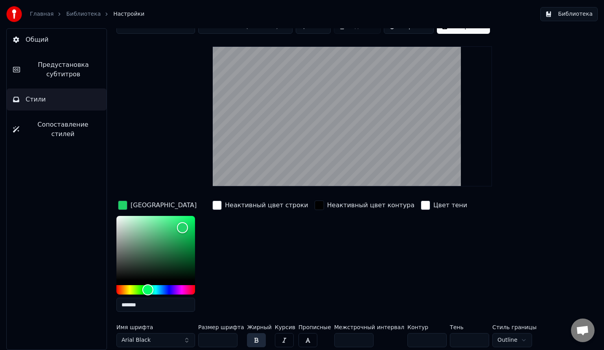
click at [68, 126] on span "Сопоставление стилей" at bounding box center [63, 129] width 75 height 19
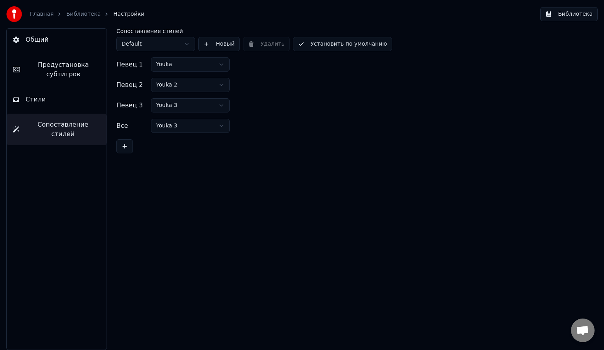
click at [56, 74] on span "Предустановка субтитров" at bounding box center [63, 69] width 74 height 19
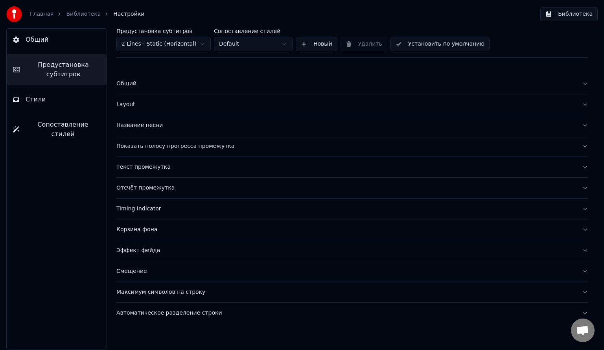
click at [159, 143] on div "Показать полосу прогресса промежутка" at bounding box center [346, 146] width 460 height 8
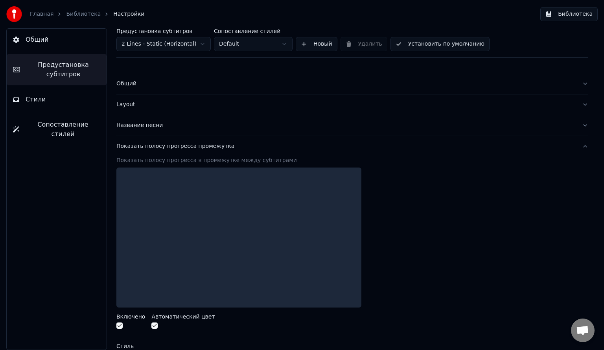
click at [159, 143] on div "Показать полосу прогресса промежутка" at bounding box center [346, 146] width 460 height 8
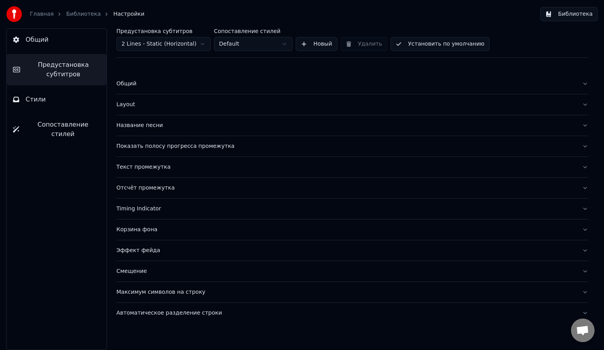
click at [126, 126] on div "Название песни" at bounding box center [346, 126] width 460 height 8
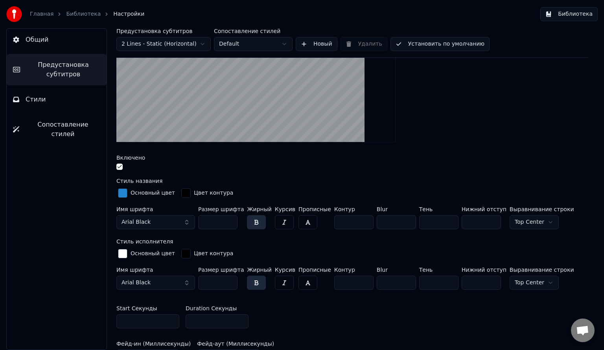
scroll to position [39, 0]
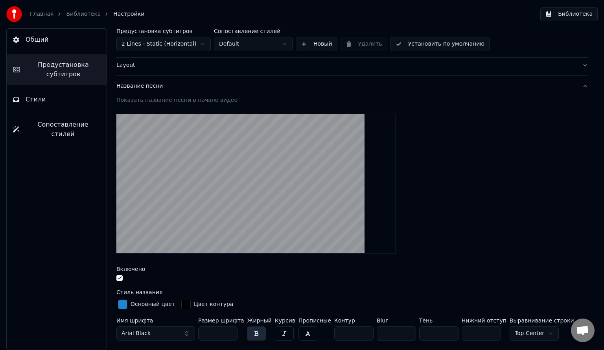
click at [158, 101] on div "Показать название песни в начале видео" at bounding box center [352, 100] width 472 height 8
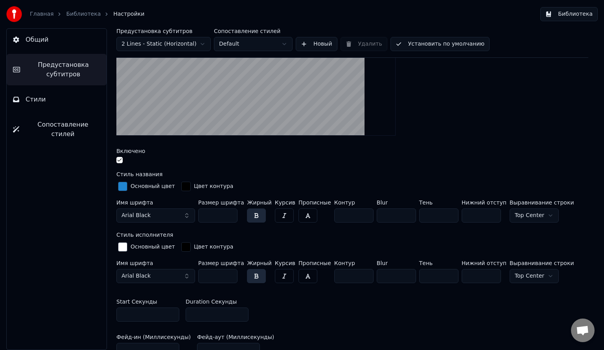
scroll to position [79, 0]
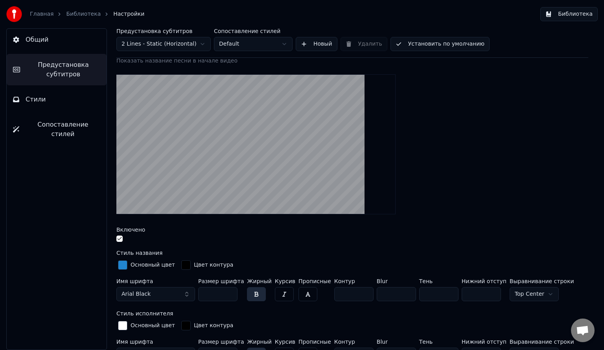
click at [204, 141] on video at bounding box center [255, 144] width 279 height 140
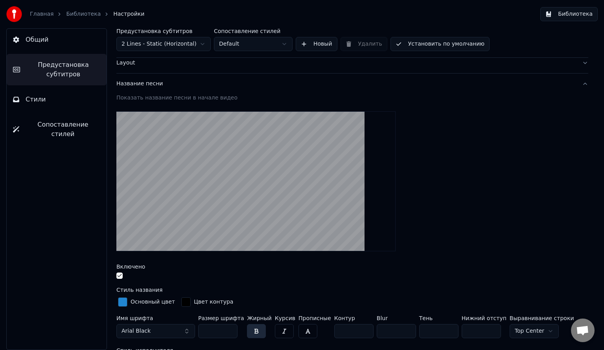
scroll to position [0, 0]
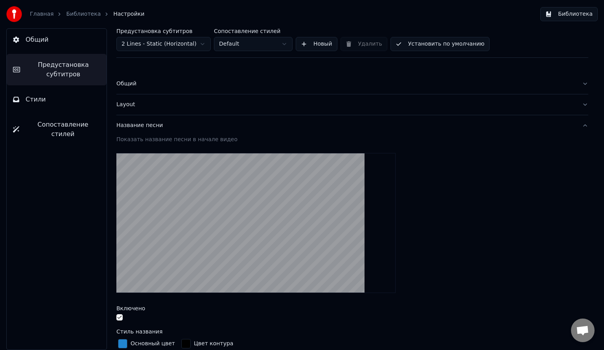
click at [148, 126] on div "Название песни" at bounding box center [346, 126] width 460 height 8
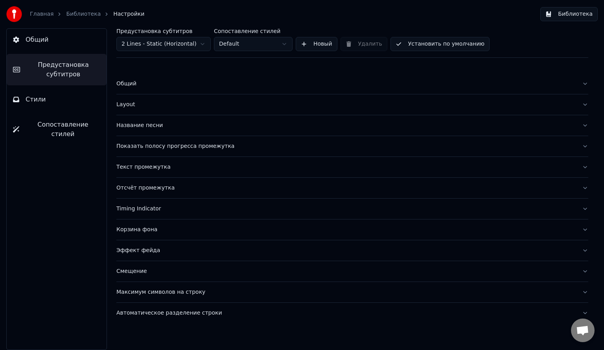
click at [148, 126] on div "Название песни" at bounding box center [346, 126] width 460 height 8
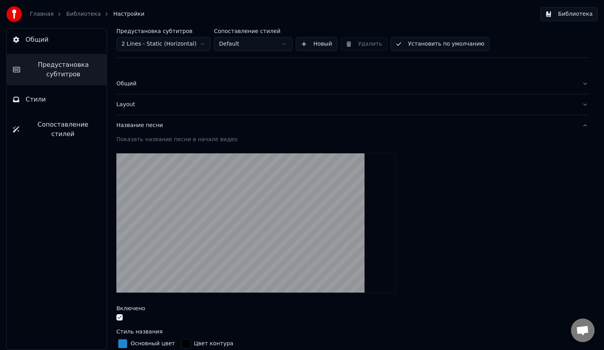
drag, startPoint x: 120, startPoint y: 317, endPoint x: 124, endPoint y: 313, distance: 5.0
click at [120, 318] on button "button" at bounding box center [119, 317] width 6 height 6
click at [137, 126] on div "Название песни" at bounding box center [346, 126] width 460 height 8
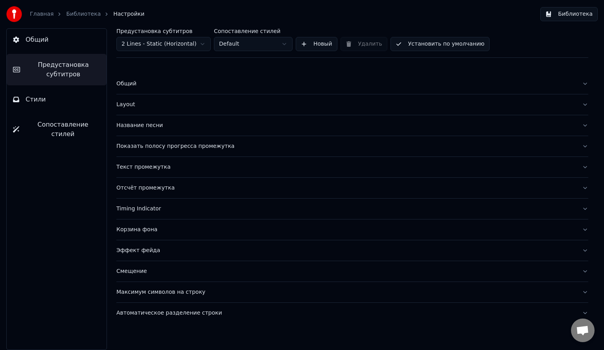
click at [155, 146] on div "Показать полосу прогресса промежутка" at bounding box center [346, 146] width 460 height 8
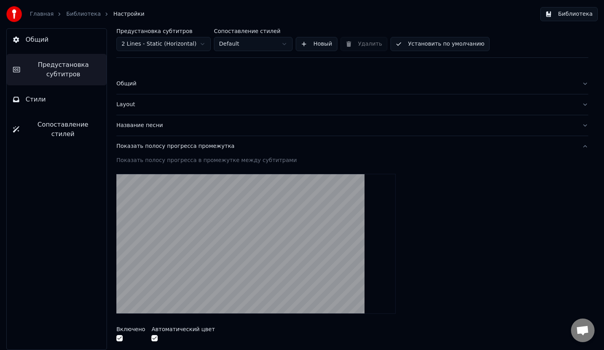
click at [155, 146] on div "Показать полосу прогресса промежутка" at bounding box center [346, 146] width 460 height 8
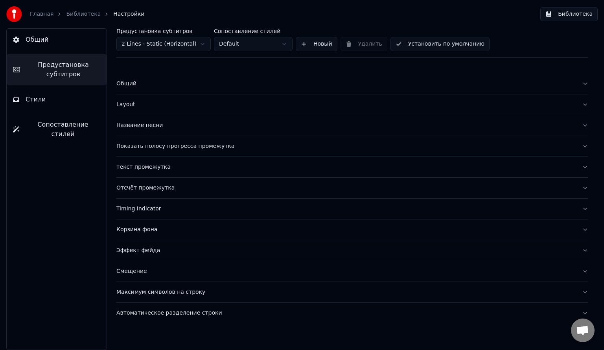
click at [150, 168] on div "Текст промежутка" at bounding box center [346, 167] width 460 height 8
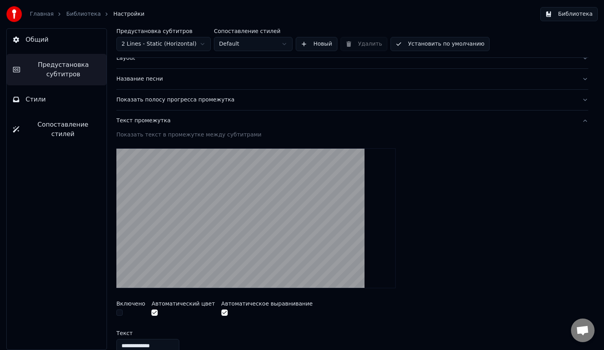
scroll to position [79, 0]
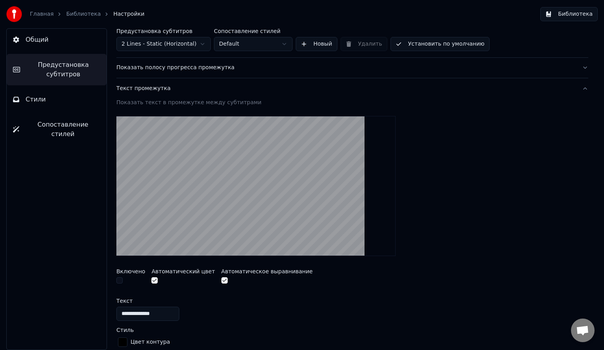
click at [146, 89] on div "Текст промежутка" at bounding box center [346, 89] width 460 height 8
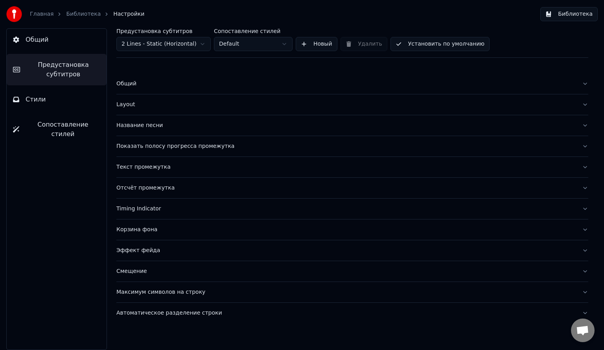
click at [151, 211] on div "Timing Indicator" at bounding box center [346, 209] width 460 height 8
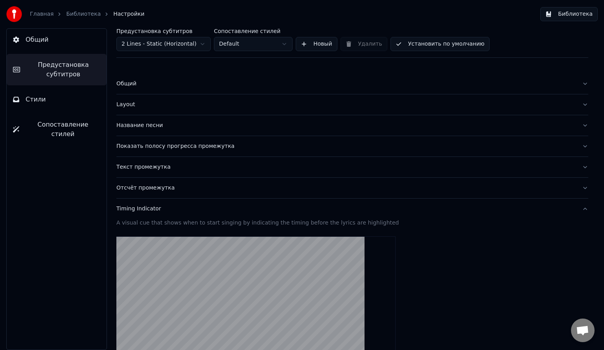
click at [143, 206] on div "Timing Indicator" at bounding box center [346, 209] width 460 height 8
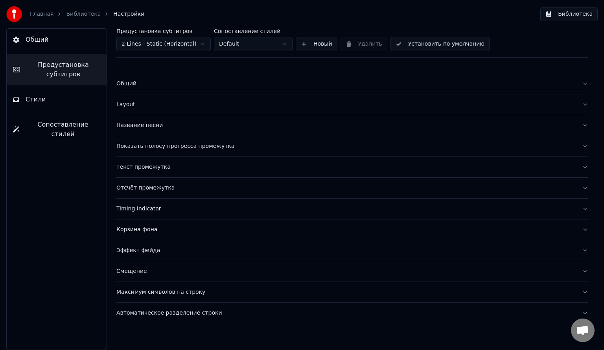
click at [142, 231] on div "Корзина фона" at bounding box center [346, 230] width 460 height 8
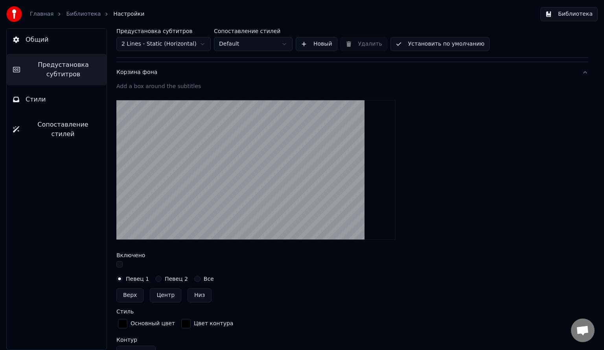
scroll to position [236, 0]
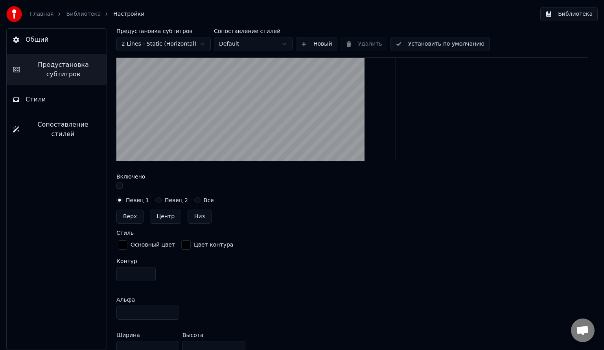
click at [122, 186] on button "button" at bounding box center [119, 186] width 6 height 6
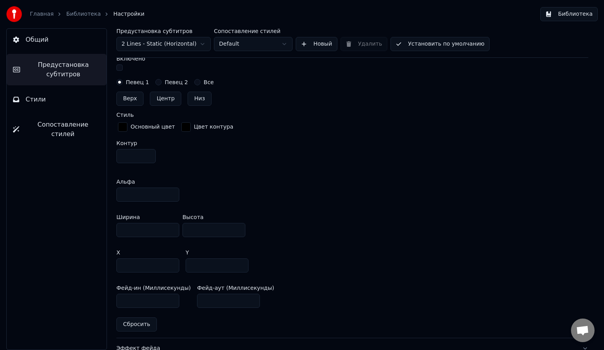
scroll to position [430, 0]
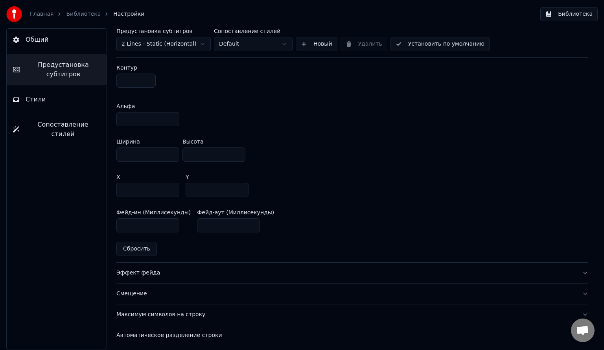
click at [143, 294] on div "Смещение" at bounding box center [346, 294] width 460 height 8
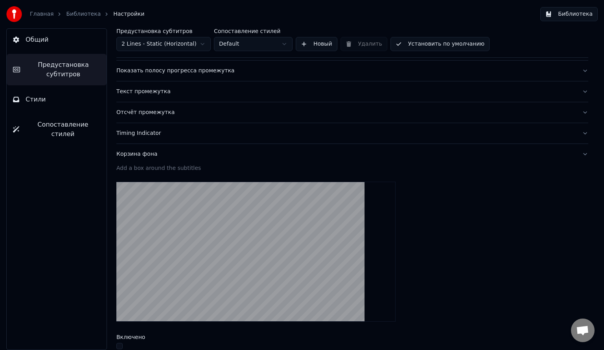
scroll to position [71, 0]
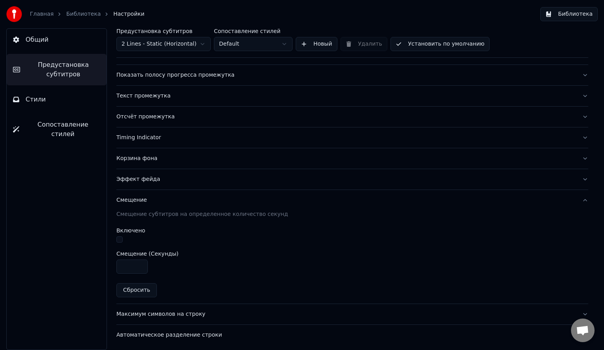
click at [132, 197] on div "Смещение" at bounding box center [346, 200] width 460 height 8
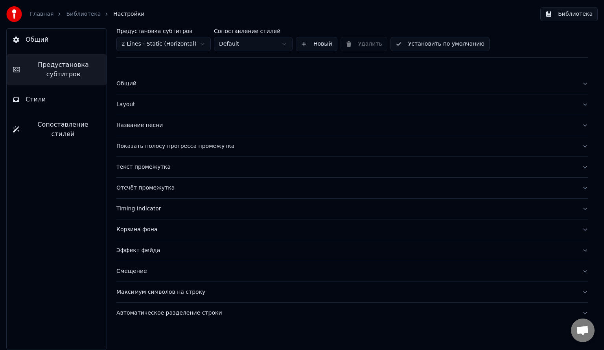
click at [166, 314] on div "Автоматическое разделение строки" at bounding box center [346, 313] width 460 height 8
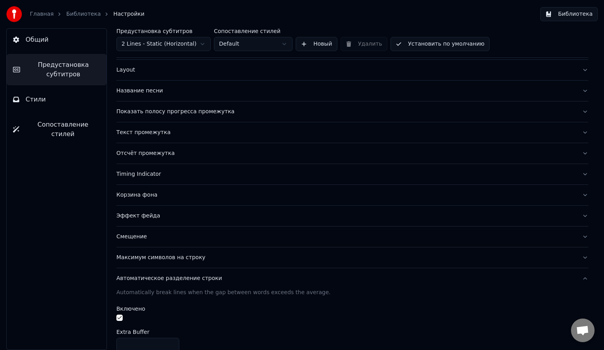
scroll to position [71, 0]
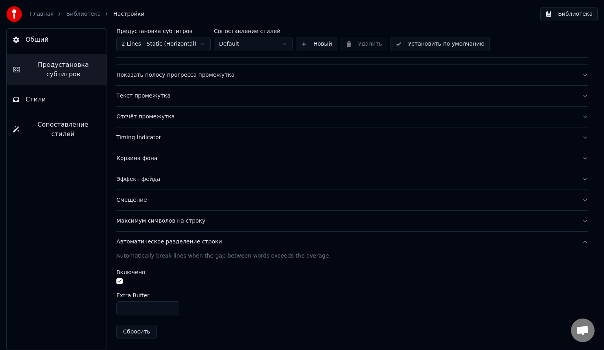
click at [164, 242] on div "Автоматическое разделение строки" at bounding box center [346, 242] width 460 height 8
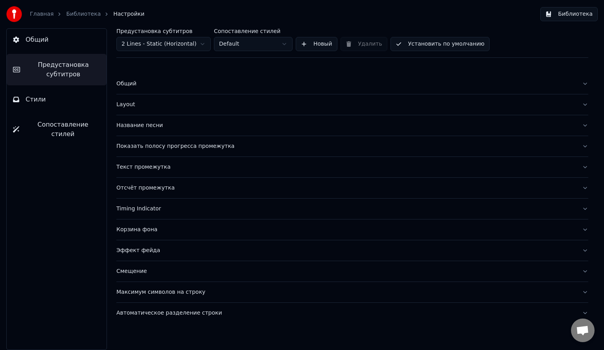
click at [584, 14] on button "Библиотека" at bounding box center [569, 14] width 57 height 14
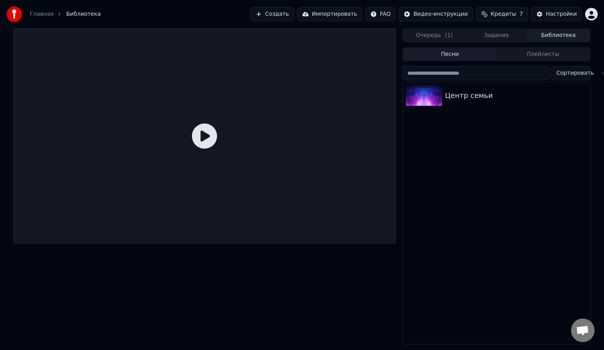
click at [198, 133] on icon at bounding box center [204, 136] width 25 height 25
click at [200, 139] on icon at bounding box center [204, 136] width 25 height 25
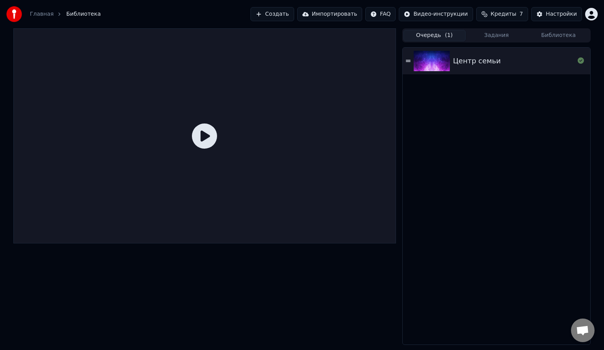
click at [443, 36] on button "Очередь ( 1 )" at bounding box center [435, 35] width 62 height 11
click at [212, 132] on icon at bounding box center [204, 136] width 25 height 25
click at [514, 38] on button "Задания" at bounding box center [497, 35] width 62 height 11
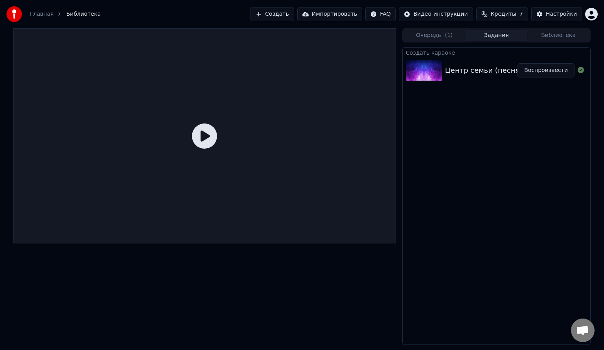
click at [454, 31] on button "Очередь ( 1 )" at bounding box center [435, 35] width 62 height 11
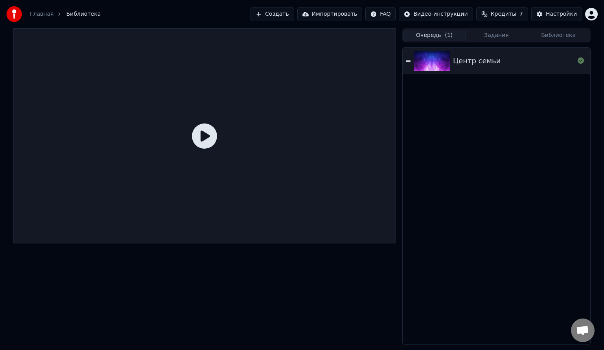
click at [194, 134] on icon at bounding box center [204, 136] width 25 height 25
click at [198, 142] on icon at bounding box center [204, 136] width 25 height 25
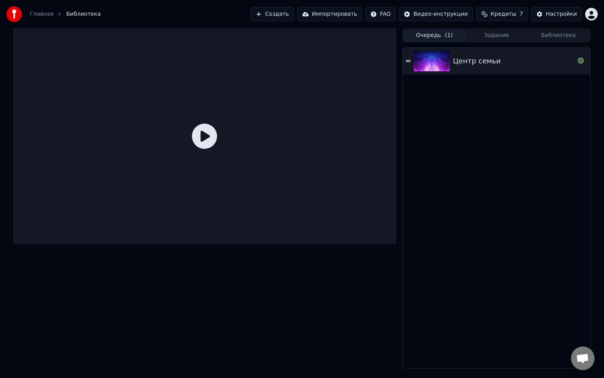
click at [217, 149] on icon at bounding box center [204, 136] width 25 height 25
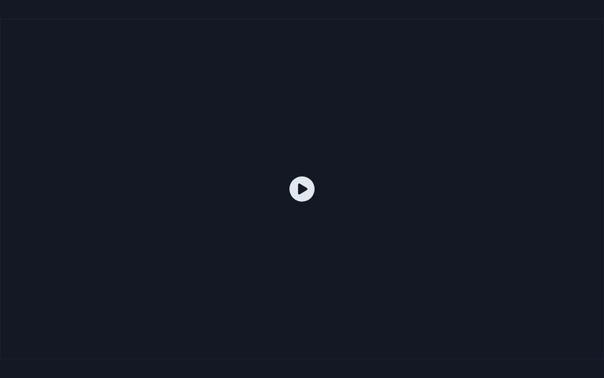
click at [293, 199] on icon at bounding box center [302, 188] width 25 height 25
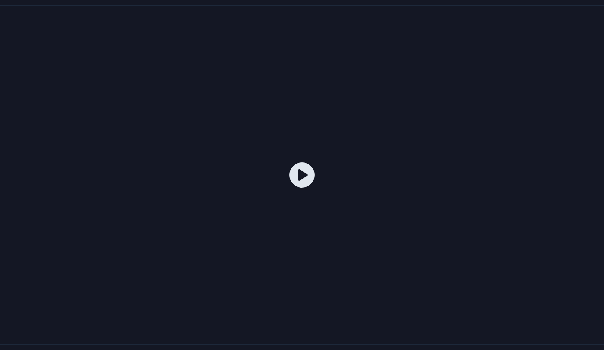
click at [311, 177] on div at bounding box center [302, 175] width 604 height 340
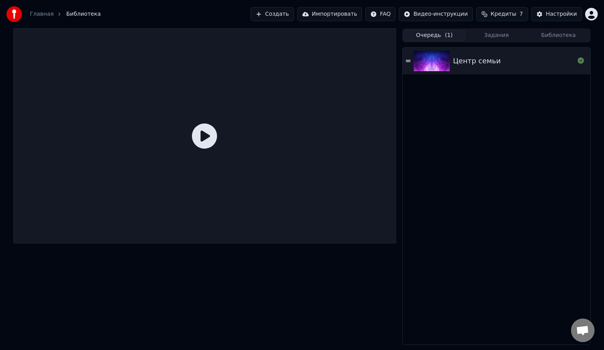
click at [311, 177] on div at bounding box center [204, 135] width 383 height 215
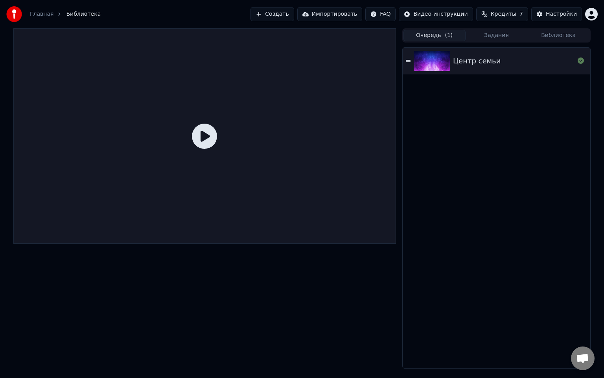
click at [217, 149] on icon at bounding box center [204, 136] width 25 height 25
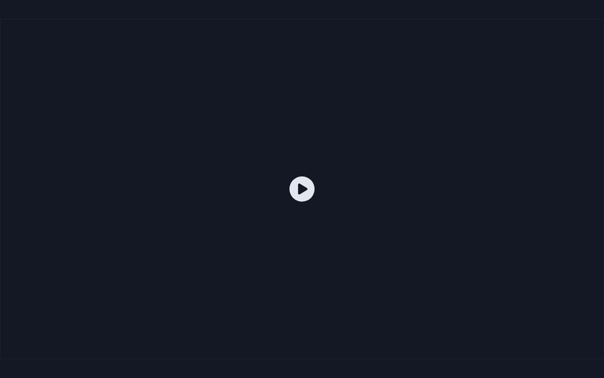
click at [304, 183] on icon at bounding box center [302, 188] width 25 height 25
click at [307, 195] on icon at bounding box center [302, 188] width 25 height 25
drag, startPoint x: 307, startPoint y: 195, endPoint x: 307, endPoint y: 187, distance: 8.3
click at [307, 196] on icon at bounding box center [302, 188] width 25 height 25
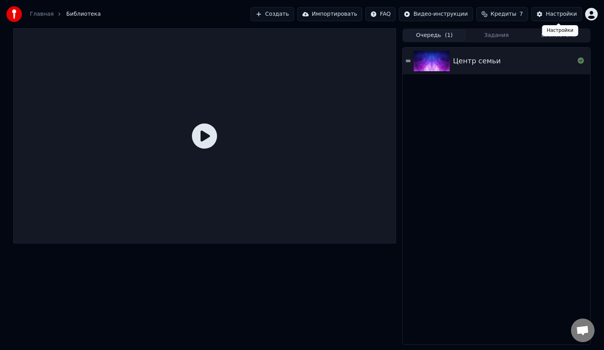
click at [544, 12] on button "Настройки" at bounding box center [557, 14] width 51 height 14
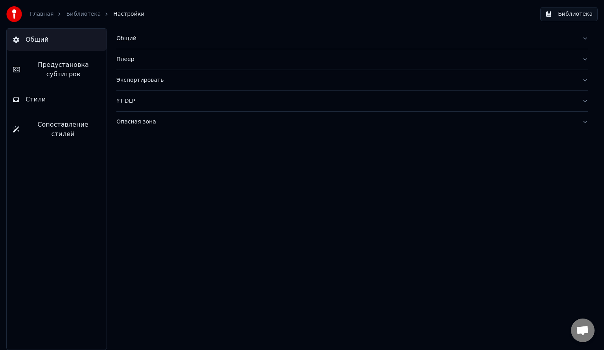
click at [83, 13] on link "Библиотека" at bounding box center [83, 14] width 35 height 8
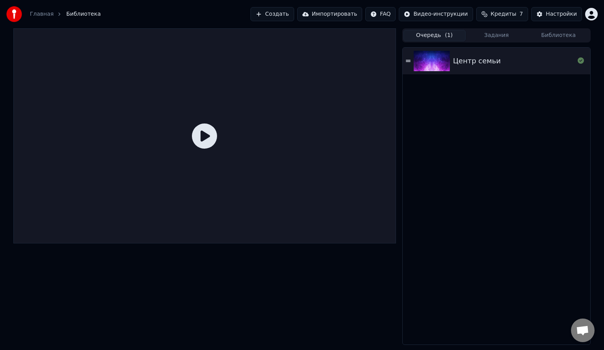
click at [198, 144] on icon at bounding box center [204, 136] width 25 height 25
click at [418, 63] on img at bounding box center [432, 61] width 36 height 20
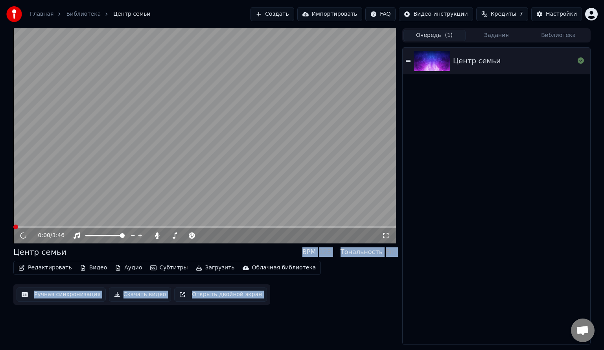
click at [129, 182] on video at bounding box center [204, 135] width 383 height 215
click at [76, 190] on video at bounding box center [204, 135] width 383 height 215
click at [29, 227] on span at bounding box center [204, 227] width 383 height 2
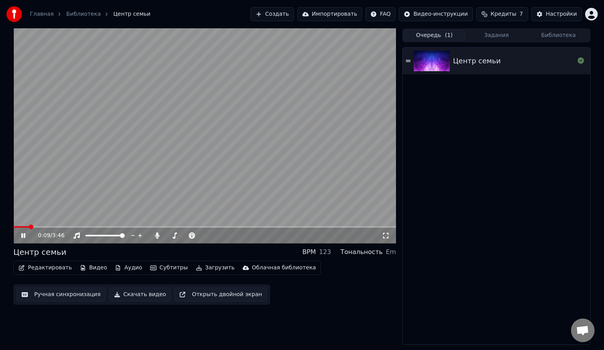
click at [63, 228] on div "0:09 / 3:46" at bounding box center [204, 236] width 383 height 16
click at [65, 225] on video at bounding box center [204, 135] width 383 height 215
click at [68, 228] on span at bounding box center [204, 227] width 383 height 2
click at [24, 237] on icon at bounding box center [29, 236] width 18 height 6
click at [36, 266] on button "Редактировать" at bounding box center [45, 267] width 60 height 11
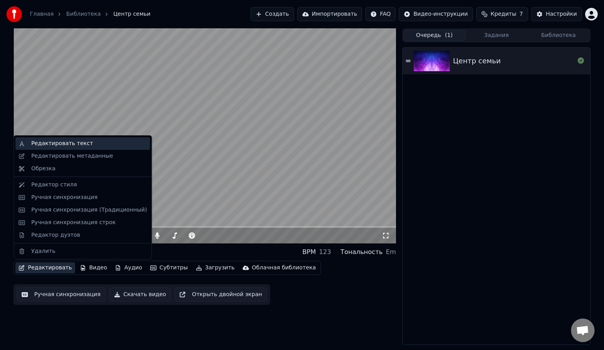
click at [79, 142] on div "Редактировать текст" at bounding box center [62, 144] width 62 height 8
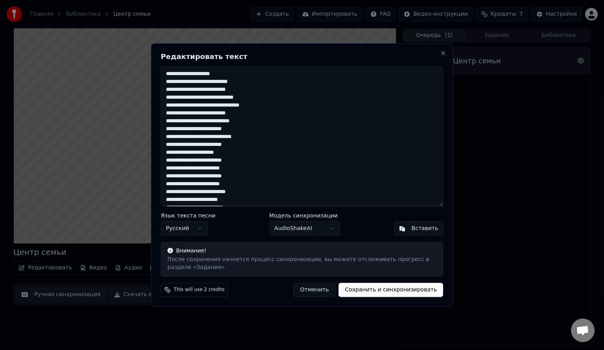
drag, startPoint x: 224, startPoint y: 76, endPoint x: 105, endPoint y: 72, distance: 118.1
click at [105, 72] on body "Главная Библиотека Центр семьи Создать Импортировать FAQ Видео-инструкции Креди…" at bounding box center [302, 175] width 604 height 350
click at [206, 184] on textarea at bounding box center [302, 137] width 283 height 140
click at [209, 181] on textarea at bounding box center [302, 137] width 283 height 140
click at [220, 186] on textarea at bounding box center [302, 137] width 283 height 140
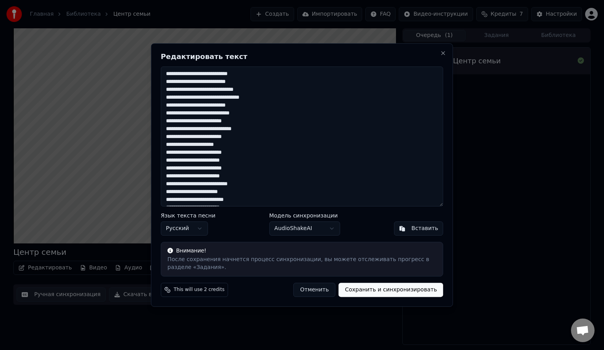
click at [247, 182] on textarea at bounding box center [302, 137] width 283 height 140
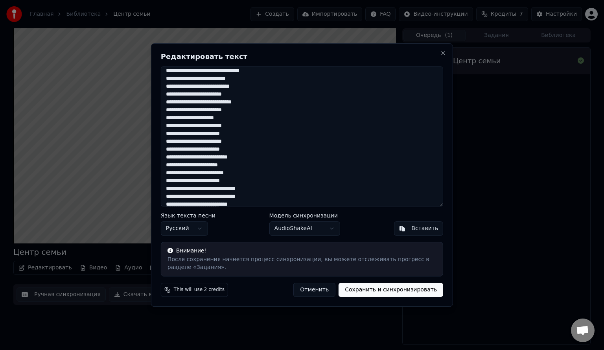
scroll to position [39, 0]
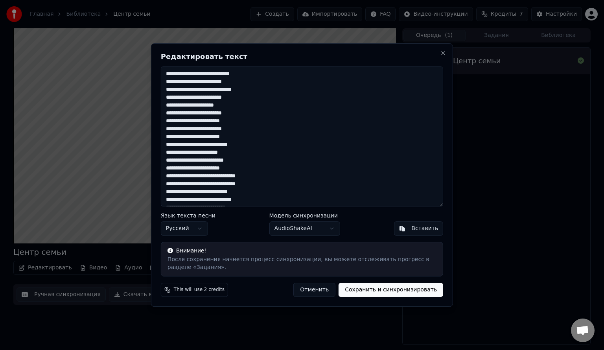
click at [181, 161] on textarea at bounding box center [302, 137] width 283 height 140
click at [233, 177] on textarea at bounding box center [302, 137] width 283 height 140
click at [237, 176] on textarea at bounding box center [302, 137] width 283 height 140
click at [242, 185] on textarea at bounding box center [302, 137] width 283 height 140
click at [219, 183] on textarea at bounding box center [302, 137] width 283 height 140
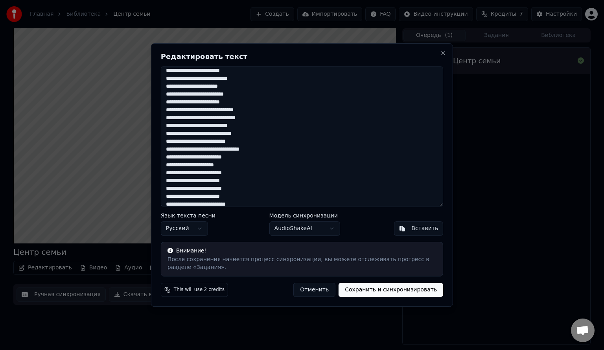
scroll to position [118, 0]
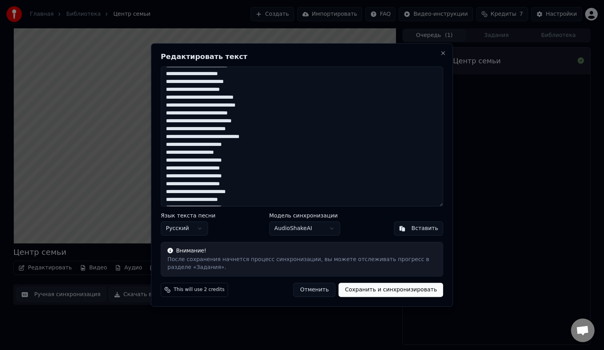
drag, startPoint x: 211, startPoint y: 192, endPoint x: 205, endPoint y: 192, distance: 6.3
click at [205, 192] on textarea at bounding box center [302, 137] width 283 height 140
drag, startPoint x: 205, startPoint y: 113, endPoint x: 232, endPoint y: 113, distance: 27.5
click at [232, 113] on textarea at bounding box center [302, 137] width 283 height 140
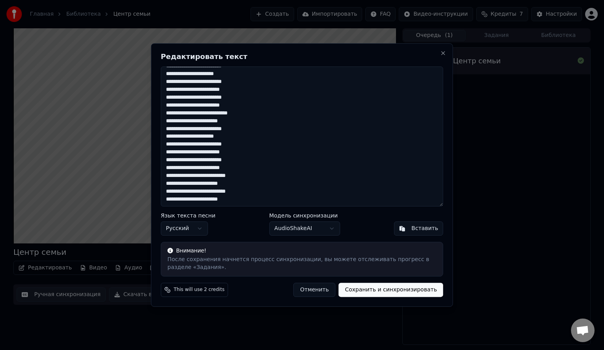
drag, startPoint x: 205, startPoint y: 175, endPoint x: 229, endPoint y: 174, distance: 24.0
click at [229, 174] on textarea at bounding box center [302, 137] width 283 height 140
drag, startPoint x: 205, startPoint y: 192, endPoint x: 230, endPoint y: 193, distance: 25.2
click at [230, 193] on textarea at bounding box center [302, 137] width 283 height 140
type textarea "**********"
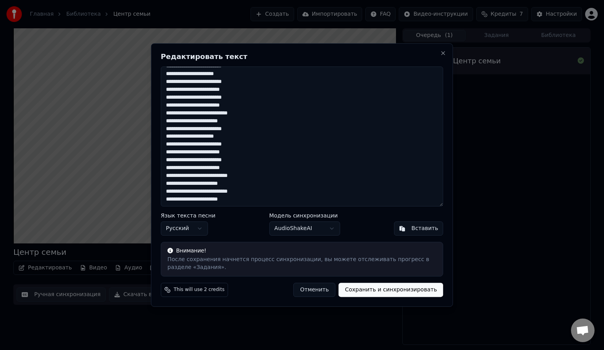
click at [366, 288] on button "Сохранить и синхронизировать" at bounding box center [391, 290] width 105 height 14
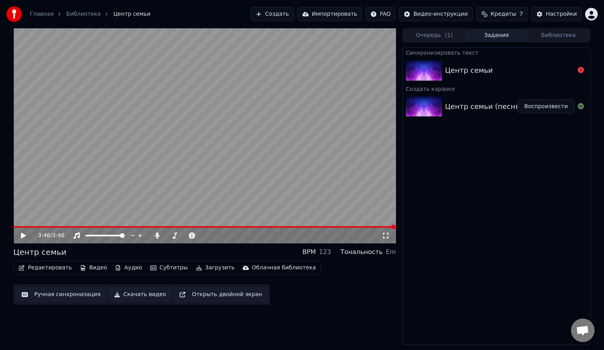
click at [472, 66] on div "Центр семьи" at bounding box center [469, 70] width 48 height 11
click at [581, 70] on icon at bounding box center [581, 70] width 6 height 6
click at [530, 74] on div "Центр семьи" at bounding box center [509, 70] width 129 height 11
click at [406, 186] on div "Синхронизировать текст Центр семьи Создать караоке Центр семьи (песня) mp3 Восп…" at bounding box center [497, 196] width 188 height 298
click at [434, 103] on img at bounding box center [424, 106] width 36 height 20
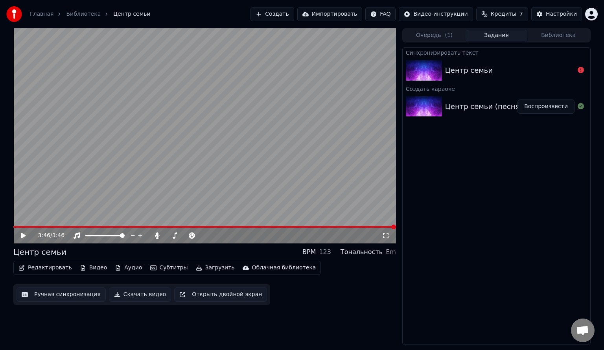
click at [485, 74] on div "Центр семьи" at bounding box center [469, 70] width 48 height 11
click at [375, 255] on div "Тональность" at bounding box center [362, 252] width 42 height 9
click at [510, 56] on div "Синхронизировать текст" at bounding box center [497, 52] width 188 height 9
click at [33, 272] on button "Редактировать" at bounding box center [45, 267] width 60 height 11
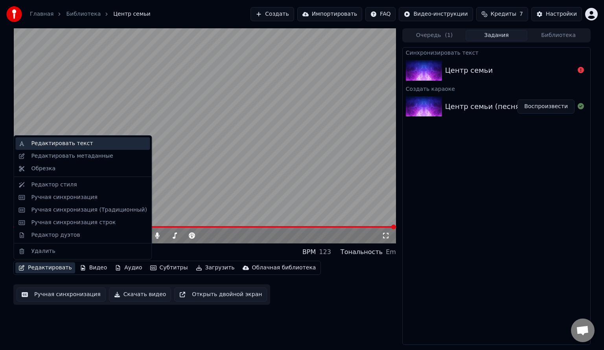
click at [82, 140] on div "Редактировать текст" at bounding box center [62, 144] width 62 height 8
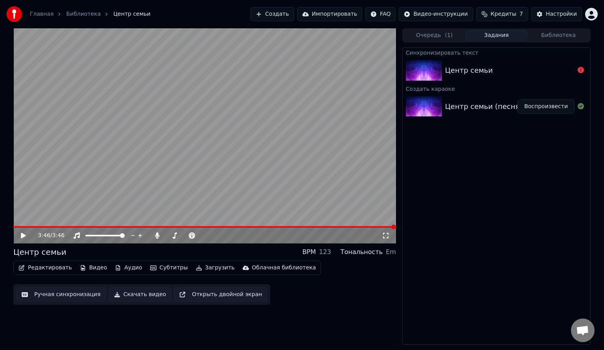
click at [482, 115] on div "Центр семьи (песня) mp3 Воспроизвести" at bounding box center [497, 106] width 188 height 27
click at [486, 70] on div "Центр семьи" at bounding box center [469, 70] width 48 height 11
click at [480, 107] on div "Центр семьи (песня) mp3" at bounding box center [493, 106] width 96 height 11
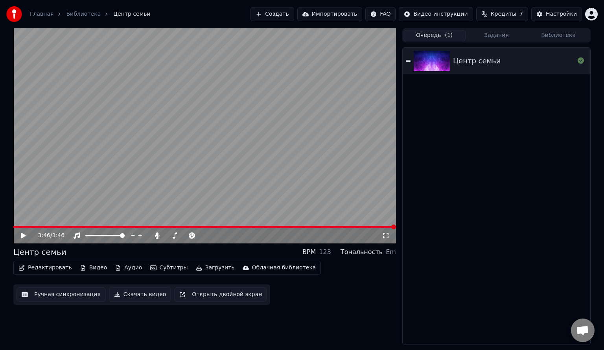
click at [440, 37] on button "Очередь ( 1 )" at bounding box center [435, 35] width 62 height 11
click at [478, 63] on div "Центр семьи" at bounding box center [477, 60] width 48 height 11
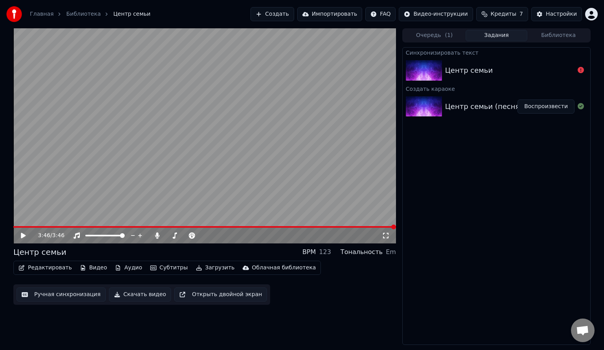
click at [489, 36] on button "Задания" at bounding box center [497, 35] width 62 height 11
click at [472, 70] on div "Центр семьи" at bounding box center [469, 70] width 48 height 11
click at [438, 36] on button "Очередь ( 1 )" at bounding box center [435, 35] width 62 height 11
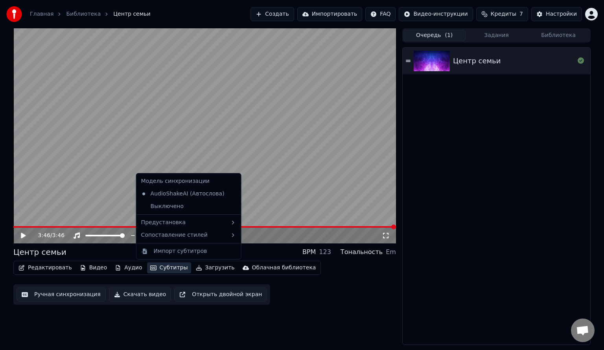
click at [152, 267] on button "Субтитры" at bounding box center [169, 267] width 44 height 11
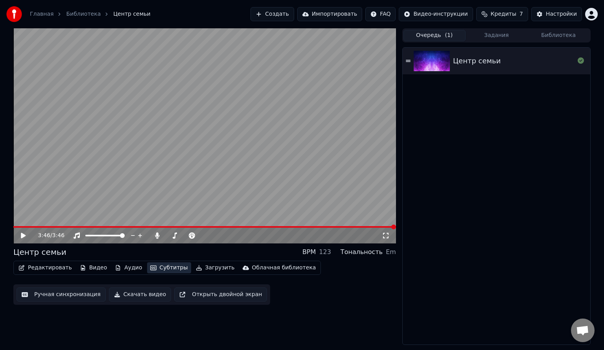
click at [152, 267] on button "Субтитры" at bounding box center [169, 267] width 44 height 11
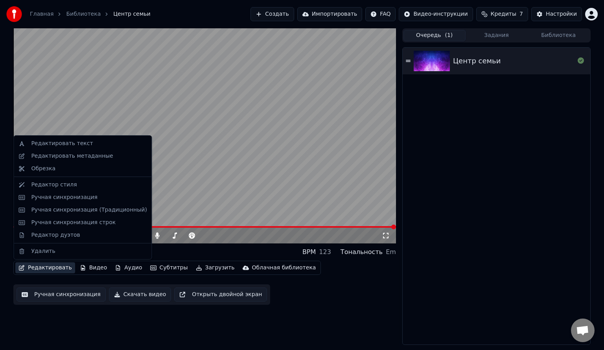
click at [33, 267] on button "Редактировать" at bounding box center [45, 267] width 60 height 11
click at [68, 187] on div "Редактор стиля" at bounding box center [54, 185] width 46 height 8
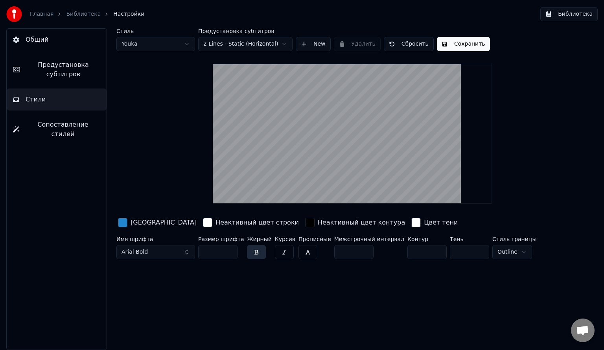
click at [189, 43] on html "Главная Библиотека Настройки Библиотека Общий Предустановка субтитров Стили Соп…" at bounding box center [302, 175] width 604 height 350
click at [175, 47] on html "Главная Библиотека Настройки Библиотека Общий Предустановка субтитров Стили Соп…" at bounding box center [302, 175] width 604 height 350
click at [180, 40] on html "Главная Библиотека Настройки Библиотека Общий Предустановка субтитров Стили Соп…" at bounding box center [302, 175] width 604 height 350
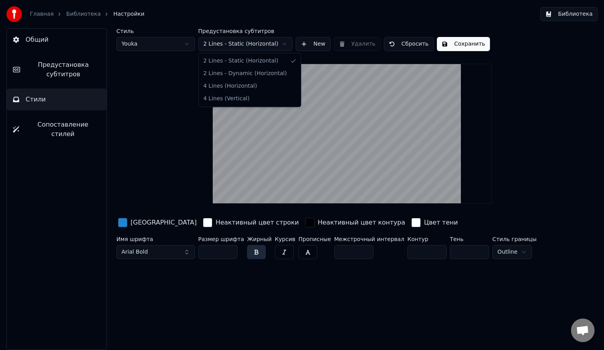
click at [231, 44] on html "Главная Библиотека Настройки Библиотека Общий Предустановка субтитров Стили Соп…" at bounding box center [302, 175] width 604 height 350
click at [250, 48] on html "Главная Библиотека Настройки Библиотека Общий Предустановка субтитров Стили Соп…" at bounding box center [302, 175] width 604 height 350
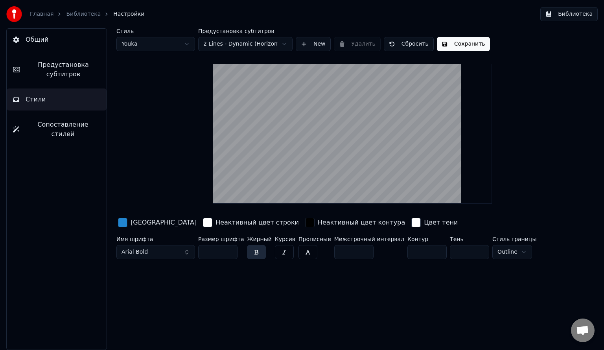
click at [471, 44] on html "Главная Библиотека Настройки Библиотека Общий Предустановка субтитров Стили Соп…" at bounding box center [302, 175] width 604 height 350
click at [455, 43] on button "Сохранить" at bounding box center [463, 44] width 53 height 14
click at [75, 11] on link "Библиотека" at bounding box center [83, 14] width 35 height 8
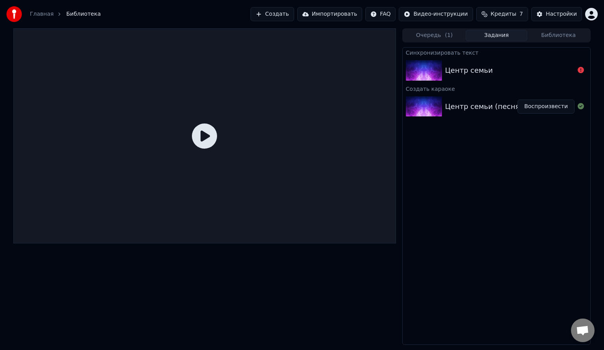
click at [486, 36] on button "Задания" at bounding box center [497, 35] width 62 height 11
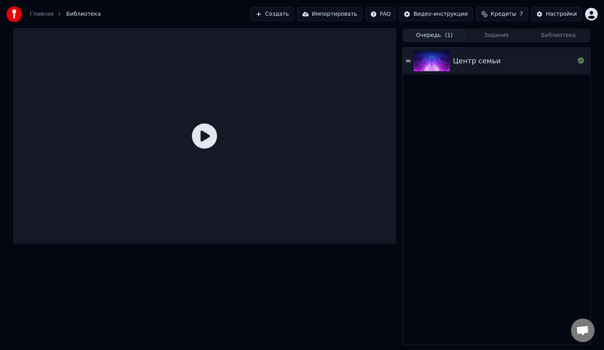
click at [445, 39] on button "Очередь ( 1 )" at bounding box center [435, 35] width 62 height 11
click at [203, 136] on icon at bounding box center [204, 136] width 25 height 25
click at [472, 63] on div "Центр семьи" at bounding box center [477, 60] width 48 height 11
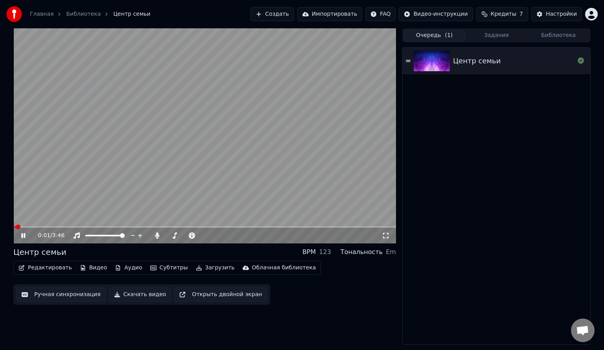
click at [27, 225] on video at bounding box center [204, 135] width 383 height 215
click at [31, 227] on span at bounding box center [204, 227] width 383 height 2
click at [95, 194] on video at bounding box center [204, 135] width 383 height 215
click at [49, 228] on span at bounding box center [204, 227] width 383 height 2
click at [71, 227] on span at bounding box center [204, 227] width 383 height 2
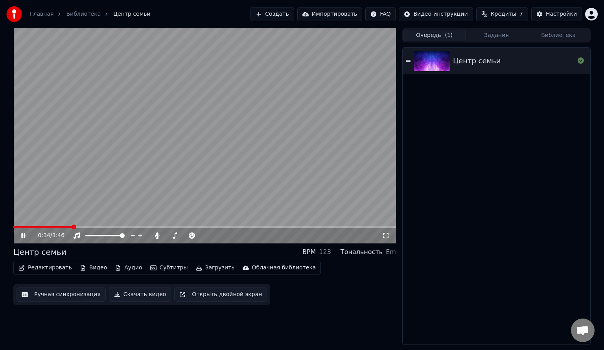
click at [88, 227] on span at bounding box center [204, 227] width 383 height 2
click at [105, 226] on span at bounding box center [204, 227] width 383 height 2
click at [124, 225] on video at bounding box center [204, 135] width 383 height 215
click at [491, 32] on button "Задания" at bounding box center [497, 35] width 62 height 11
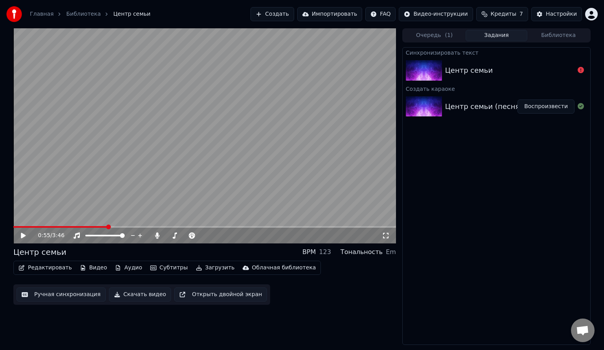
click at [504, 75] on div "Центр семьи" at bounding box center [509, 70] width 129 height 11
click at [483, 73] on div "Центр семьи" at bounding box center [469, 70] width 48 height 11
click at [462, 64] on div "Центр семьи" at bounding box center [497, 70] width 188 height 27
click at [580, 73] on icon at bounding box center [581, 70] width 6 height 6
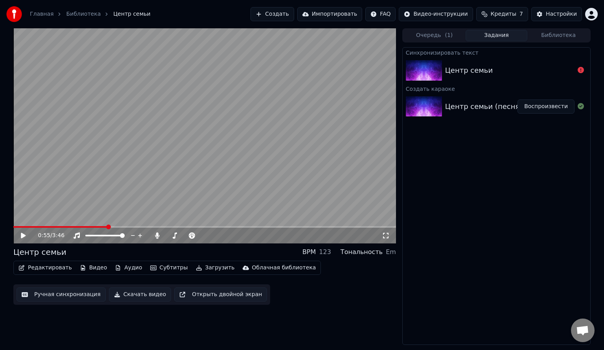
click at [580, 71] on icon at bounding box center [581, 70] width 6 height 6
click at [486, 71] on div "Центр семьи" at bounding box center [469, 70] width 48 height 11
click at [453, 68] on div "Центр семьи" at bounding box center [469, 70] width 48 height 11
click at [245, 154] on video at bounding box center [204, 135] width 383 height 215
click at [496, 64] on div "Центр семьи" at bounding box center [497, 70] width 188 height 27
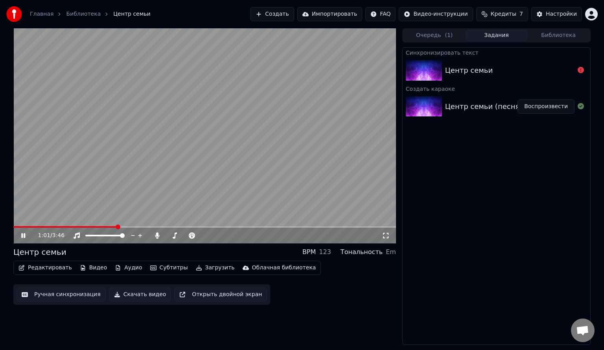
click at [458, 76] on div "Центр семьи" at bounding box center [497, 70] width 188 height 27
click at [505, 71] on div "Центр семьи" at bounding box center [509, 70] width 129 height 11
click at [421, 188] on div "Синхронизировать текст Центр семьи Создать караоке Центр семьи (песня) mp3 Восп…" at bounding box center [497, 196] width 188 height 298
click at [92, 238] on span at bounding box center [93, 235] width 5 height 5
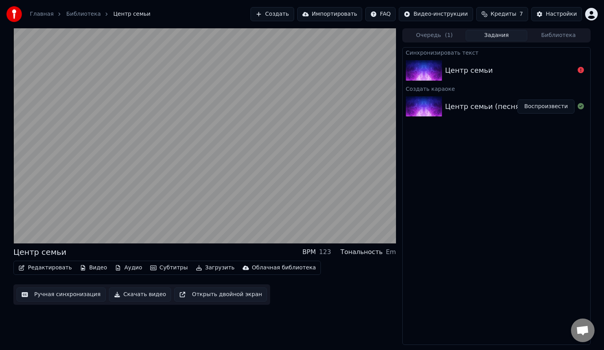
click at [181, 143] on video at bounding box center [204, 135] width 383 height 215
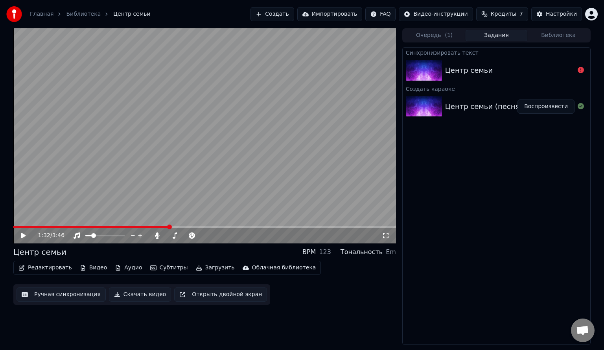
click at [512, 72] on div "Центр семьи" at bounding box center [509, 70] width 129 height 11
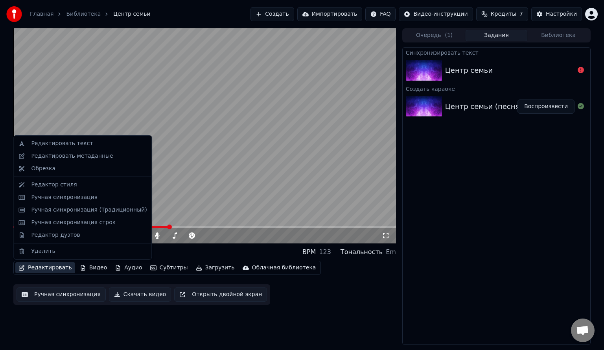
click at [31, 268] on button "Редактировать" at bounding box center [45, 267] width 60 height 11
click at [69, 146] on div "Редактировать текст" at bounding box center [62, 144] width 62 height 8
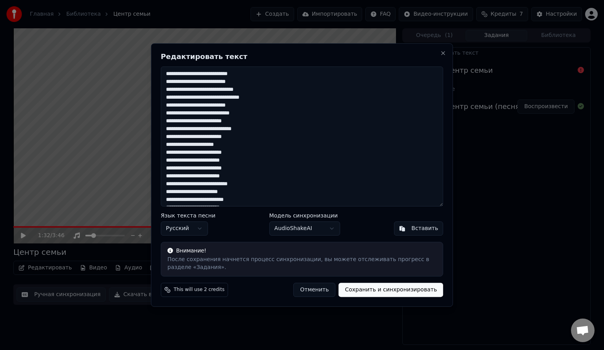
scroll to position [197, 0]
click at [369, 290] on button "Сохранить и синхронизировать" at bounding box center [391, 290] width 105 height 14
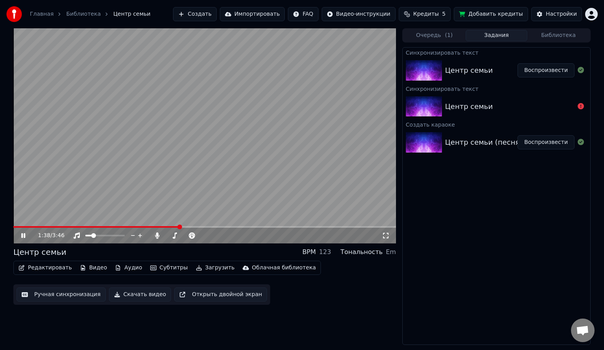
click at [286, 140] on video at bounding box center [204, 135] width 383 height 215
click at [472, 72] on div "Центр семьи" at bounding box center [469, 70] width 48 height 11
click at [541, 71] on button "Воспроизвести" at bounding box center [546, 70] width 57 height 14
click at [100, 224] on video at bounding box center [204, 135] width 383 height 215
click at [65, 196] on video at bounding box center [204, 135] width 383 height 215
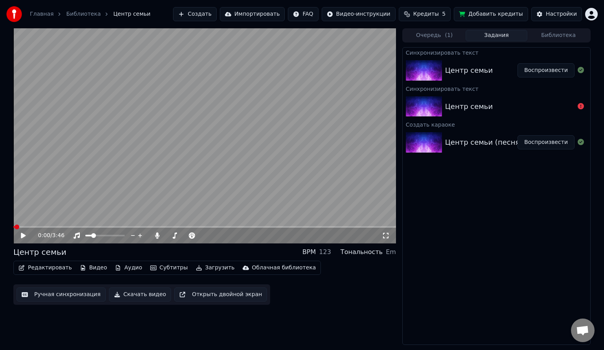
click at [62, 203] on video at bounding box center [204, 135] width 383 height 215
click at [25, 227] on span at bounding box center [204, 227] width 383 height 2
click at [33, 226] on video at bounding box center [204, 135] width 383 height 215
click at [71, 182] on video at bounding box center [204, 135] width 383 height 215
click at [41, 227] on span at bounding box center [204, 227] width 383 height 2
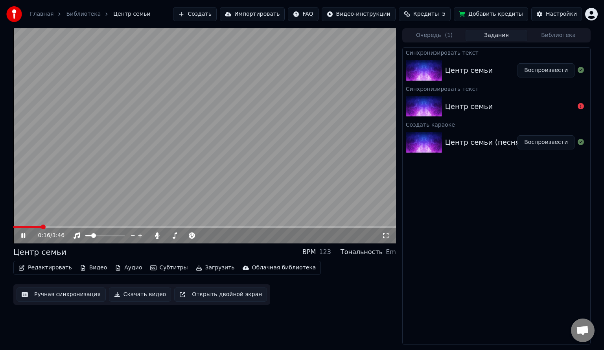
click at [49, 229] on div "0:16 / 3:46" at bounding box center [204, 236] width 383 height 16
click at [51, 226] on video at bounding box center [204, 135] width 383 height 215
click at [54, 227] on span at bounding box center [204, 227] width 383 height 2
click at [88, 207] on video at bounding box center [204, 135] width 383 height 215
click at [66, 227] on span at bounding box center [204, 227] width 383 height 2
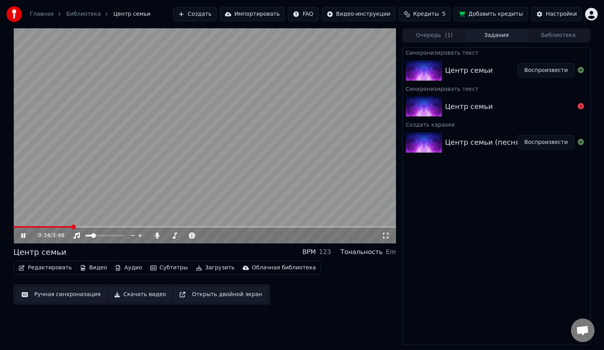
click at [281, 132] on video at bounding box center [204, 135] width 383 height 215
click at [551, 16] on div "Настройки" at bounding box center [561, 14] width 31 height 8
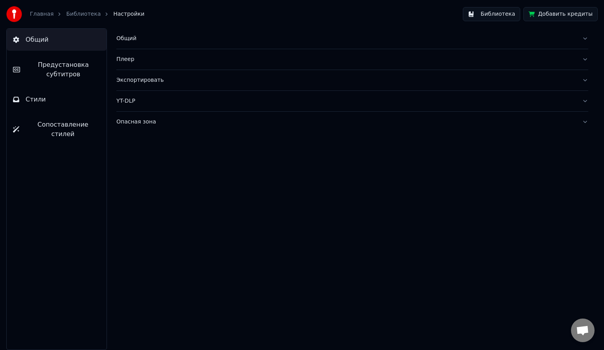
click at [77, 68] on span "Предустановка субтитров" at bounding box center [63, 69] width 74 height 19
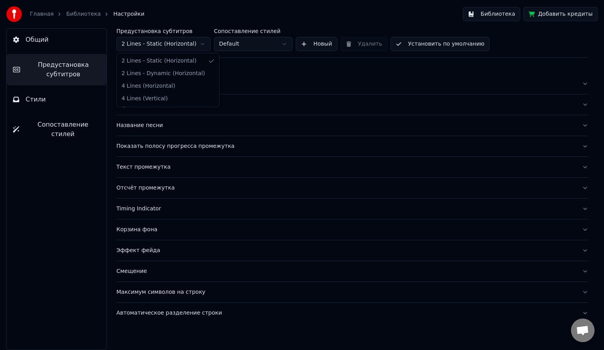
click at [146, 45] on html "Главная Библиотека Настройки Библиотека Добавить кредиты Общий Предустановка су…" at bounding box center [302, 175] width 604 height 350
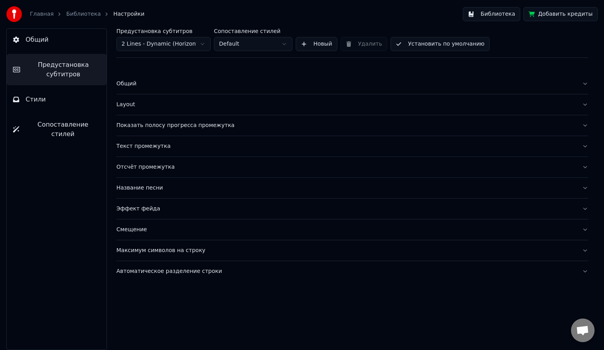
click at [412, 44] on button "Установить по умолчанию" at bounding box center [440, 44] width 99 height 14
click at [67, 13] on link "Библиотека" at bounding box center [83, 14] width 35 height 8
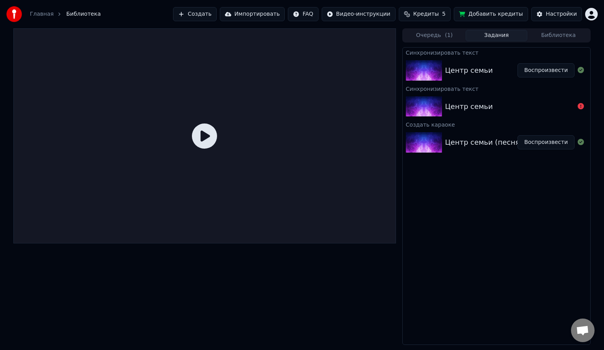
click at [487, 75] on div "Центр семьи" at bounding box center [481, 70] width 72 height 11
click at [546, 71] on button "Воспроизвести" at bounding box center [546, 70] width 57 height 14
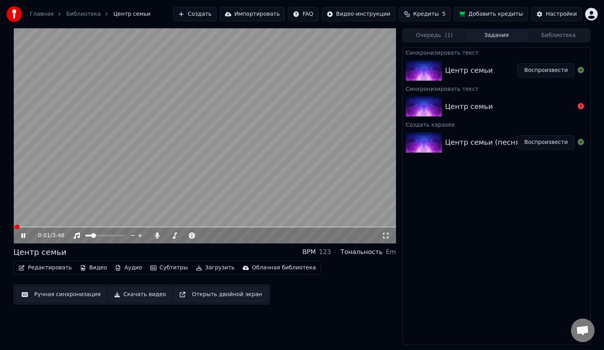
click at [34, 227] on span at bounding box center [204, 227] width 383 height 2
click at [138, 187] on video at bounding box center [204, 135] width 383 height 215
click at [56, 205] on video at bounding box center [204, 135] width 383 height 215
click at [46, 226] on span at bounding box center [204, 227] width 383 height 2
click at [54, 226] on span at bounding box center [204, 227] width 383 height 2
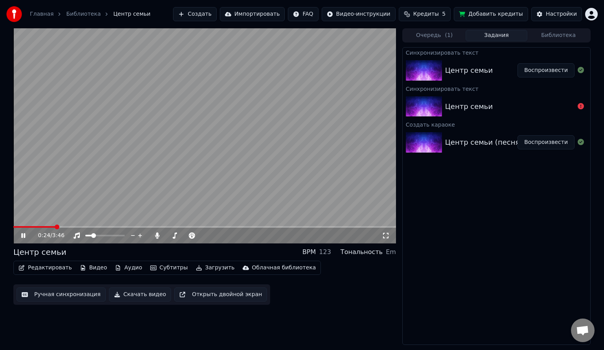
click at [63, 226] on span at bounding box center [204, 227] width 383 height 2
click at [72, 226] on span at bounding box center [204, 227] width 383 height 2
click at [171, 166] on video at bounding box center [204, 135] width 383 height 215
click at [94, 269] on button "Видео" at bounding box center [94, 267] width 34 height 11
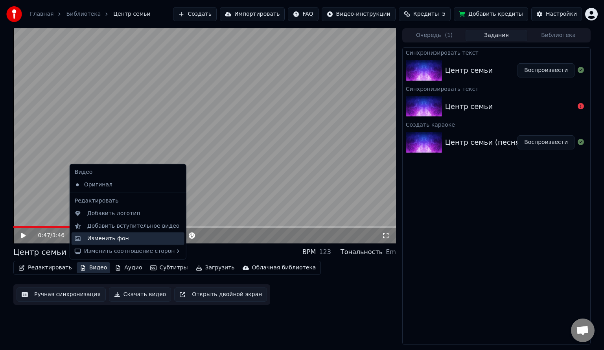
click at [118, 238] on div "Изменить фон" at bounding box center [108, 239] width 42 height 8
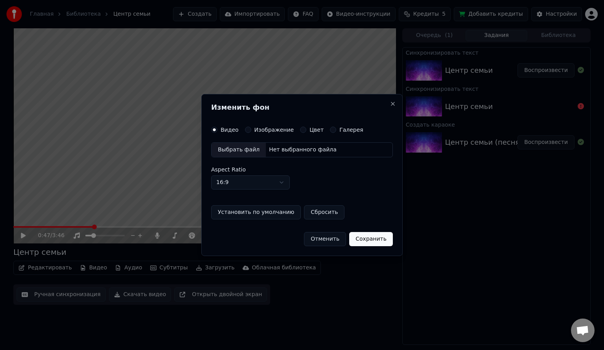
click at [330, 132] on button "Галерея" at bounding box center [333, 130] width 6 height 6
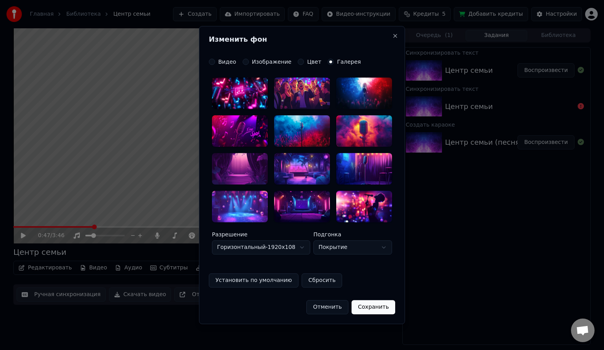
click at [245, 63] on button "Изображение" at bounding box center [246, 62] width 6 height 6
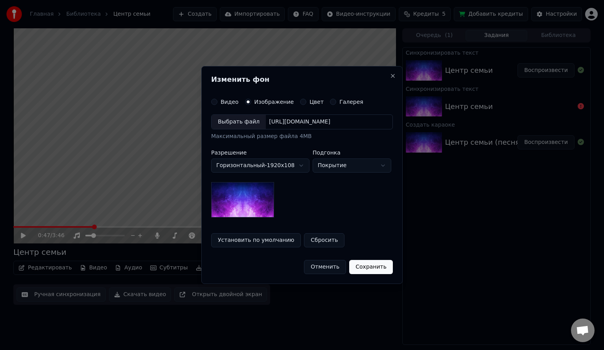
click at [330, 103] on div "Галерея" at bounding box center [346, 102] width 33 height 6
click at [330, 102] on button "Галерея" at bounding box center [333, 102] width 6 height 6
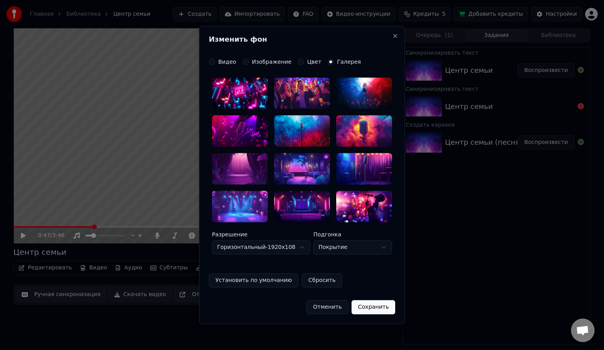
click at [237, 130] on div at bounding box center [240, 130] width 56 height 31
click at [375, 310] on button "Сохранить" at bounding box center [374, 307] width 44 height 14
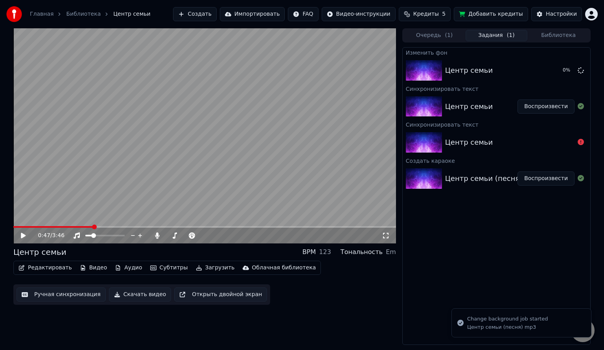
click at [541, 106] on button "Воспроизвести" at bounding box center [546, 107] width 57 height 14
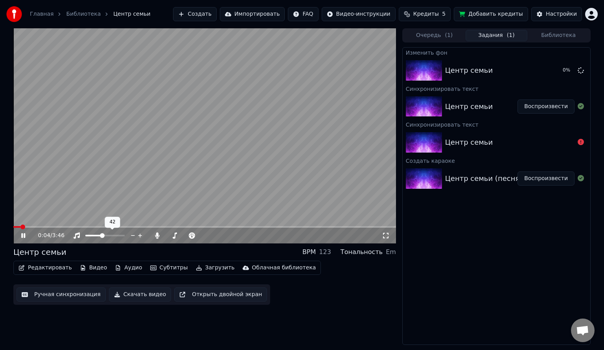
click at [102, 236] on span at bounding box center [104, 236] width 39 height 2
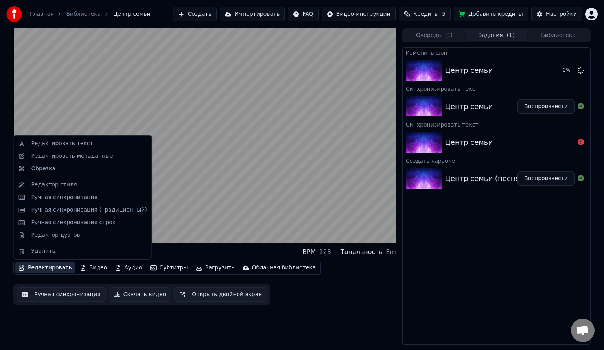
click at [55, 269] on button "Редактировать" at bounding box center [45, 267] width 60 height 11
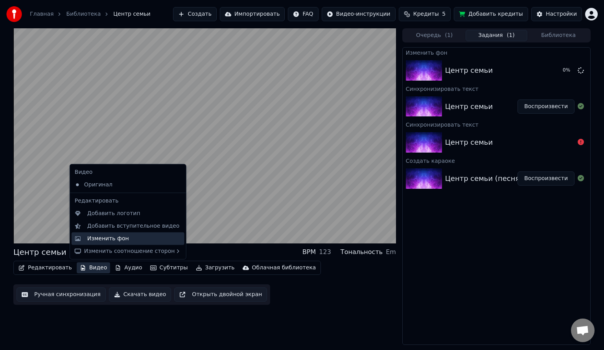
click at [111, 236] on div "Изменить фон" at bounding box center [108, 239] width 42 height 8
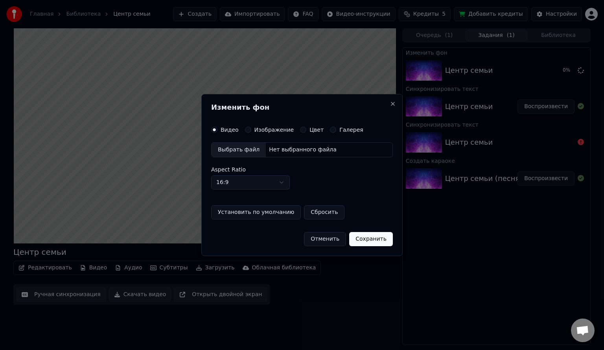
click at [252, 128] on div "Изображение" at bounding box center [269, 130] width 49 height 6
click at [245, 130] on button "Изображение" at bounding box center [248, 130] width 6 height 6
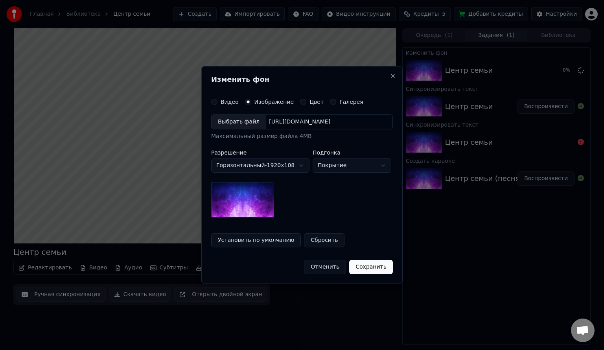
click at [301, 101] on div "Цвет" at bounding box center [312, 102] width 24 height 6
click at [300, 104] on button "Цвет" at bounding box center [303, 102] width 6 height 6
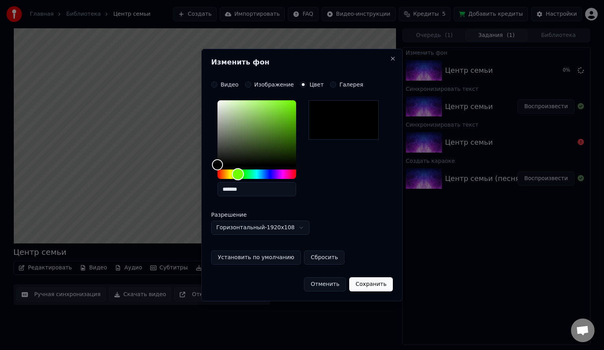
click at [238, 175] on div "Hue" at bounding box center [257, 174] width 79 height 9
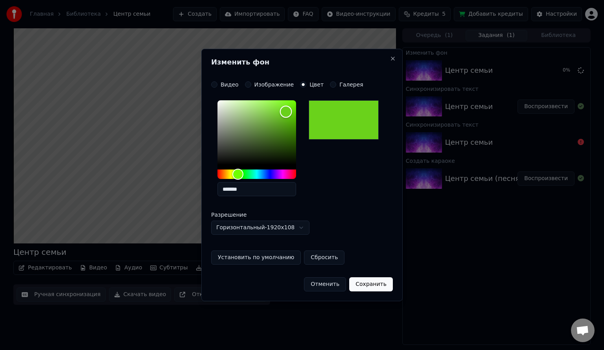
type input "*******"
drag, startPoint x: 272, startPoint y: 129, endPoint x: 290, endPoint y: 107, distance: 27.7
click at [290, 107] on div "Color" at bounding box center [257, 132] width 79 height 65
click at [368, 286] on button "Сохранить" at bounding box center [371, 284] width 44 height 14
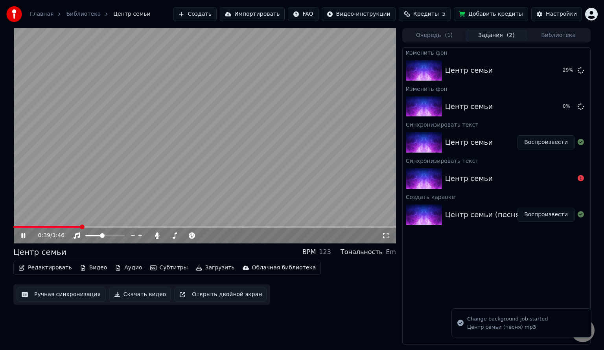
click at [154, 169] on video at bounding box center [204, 135] width 383 height 215
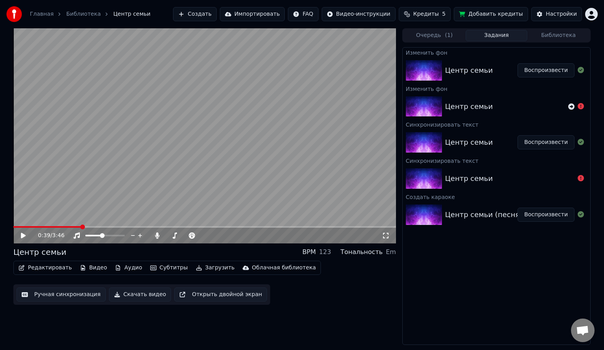
click at [537, 68] on button "Воспроизвести" at bounding box center [546, 70] width 57 height 14
click at [119, 195] on video at bounding box center [204, 135] width 383 height 215
click at [126, 173] on video at bounding box center [204, 135] width 383 height 215
click at [160, 171] on video at bounding box center [204, 135] width 383 height 215
click at [246, 142] on video at bounding box center [204, 135] width 383 height 215
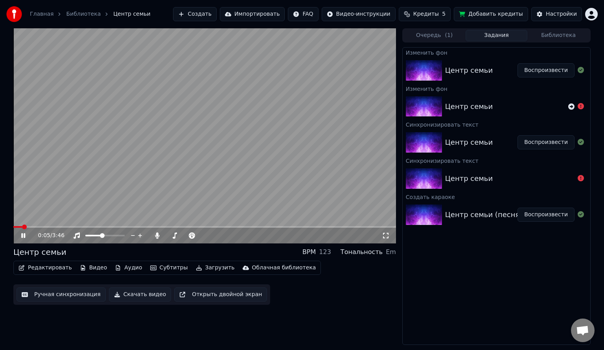
click at [39, 225] on video at bounding box center [204, 135] width 383 height 215
click at [43, 227] on span at bounding box center [204, 227] width 383 height 2
click at [110, 181] on video at bounding box center [204, 135] width 383 height 215
click at [68, 228] on div "0:19 / 3:46" at bounding box center [204, 236] width 383 height 16
click at [70, 225] on video at bounding box center [204, 135] width 383 height 215
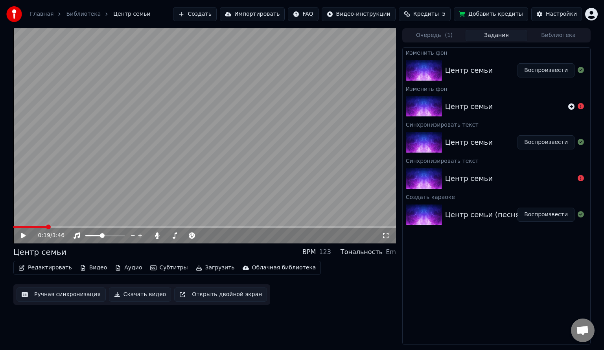
click at [71, 226] on video at bounding box center [204, 135] width 383 height 215
click at [73, 227] on span at bounding box center [204, 227] width 383 height 2
click at [306, 185] on video at bounding box center [204, 135] width 383 height 215
click at [272, 14] on button "Импортировать" at bounding box center [252, 14] width 65 height 14
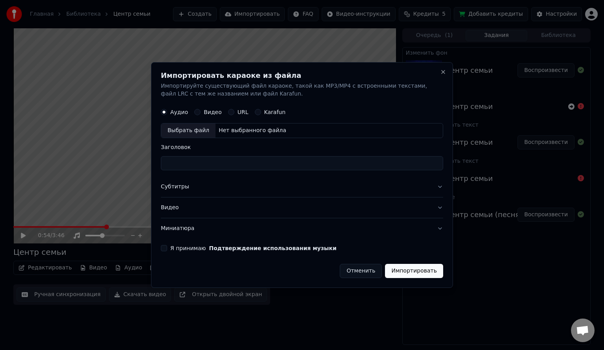
click at [204, 109] on label "Видео" at bounding box center [213, 112] width 18 height 6
click at [201, 109] on button "Видео" at bounding box center [197, 112] width 6 height 6
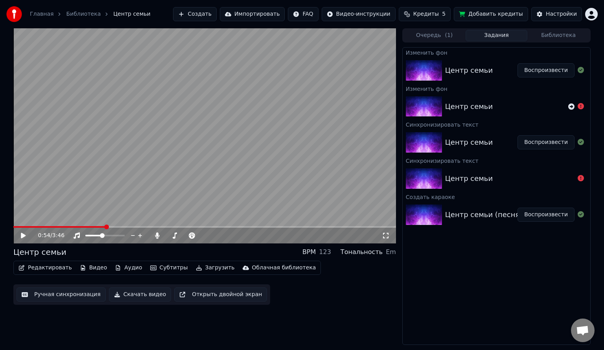
click at [137, 293] on button "Скачать видео" at bounding box center [140, 295] width 63 height 14
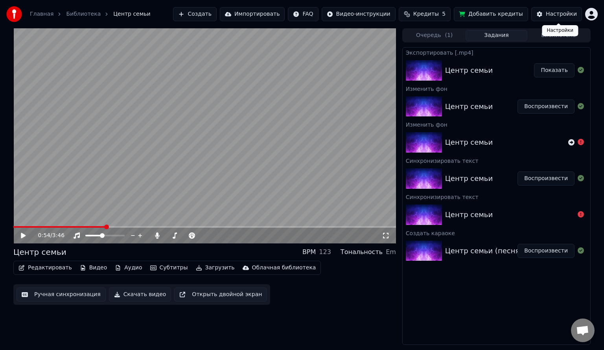
click at [554, 14] on div "Настройки" at bounding box center [561, 14] width 31 height 8
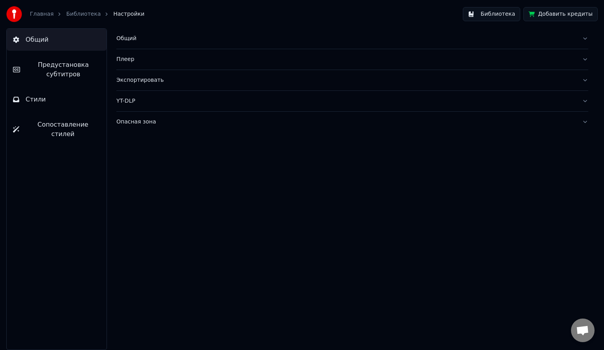
click at [80, 15] on link "Библиотека" at bounding box center [83, 14] width 35 height 8
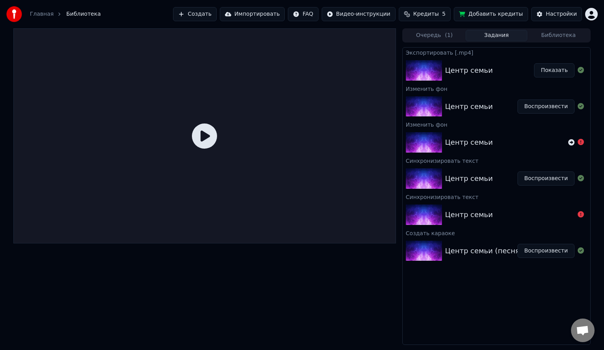
click at [552, 71] on button "Показать" at bounding box center [554, 70] width 41 height 14
click at [454, 71] on div "Центр семьи" at bounding box center [469, 70] width 48 height 11
click at [492, 112] on div "Центр семьи Воспроизвести" at bounding box center [497, 106] width 188 height 27
click at [538, 104] on button "Воспроизвести" at bounding box center [546, 107] width 57 height 14
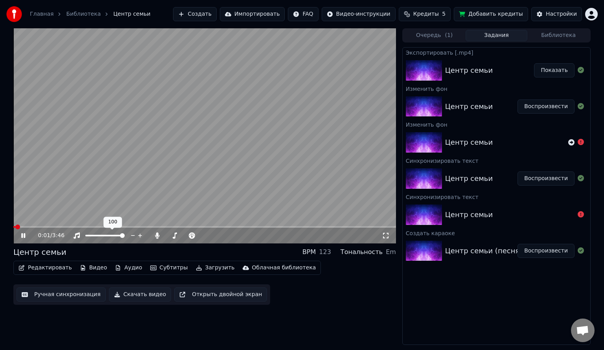
click at [125, 236] on span at bounding box center [104, 236] width 39 height 2
drag, startPoint x: 246, startPoint y: 126, endPoint x: 225, endPoint y: 142, distance: 26.1
click at [245, 126] on video at bounding box center [204, 135] width 383 height 215
click at [140, 299] on button "Скачать видео" at bounding box center [140, 295] width 63 height 14
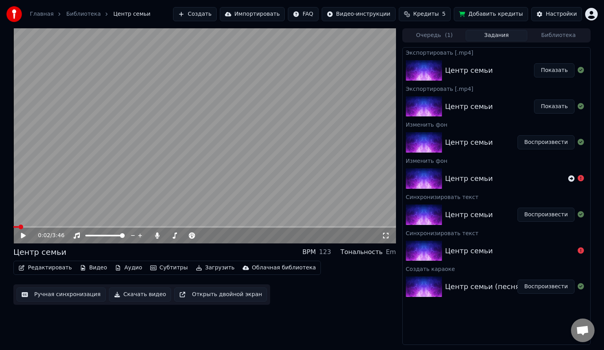
click at [559, 74] on button "Показать" at bounding box center [554, 70] width 41 height 14
